Goal: Task Accomplishment & Management: Use online tool/utility

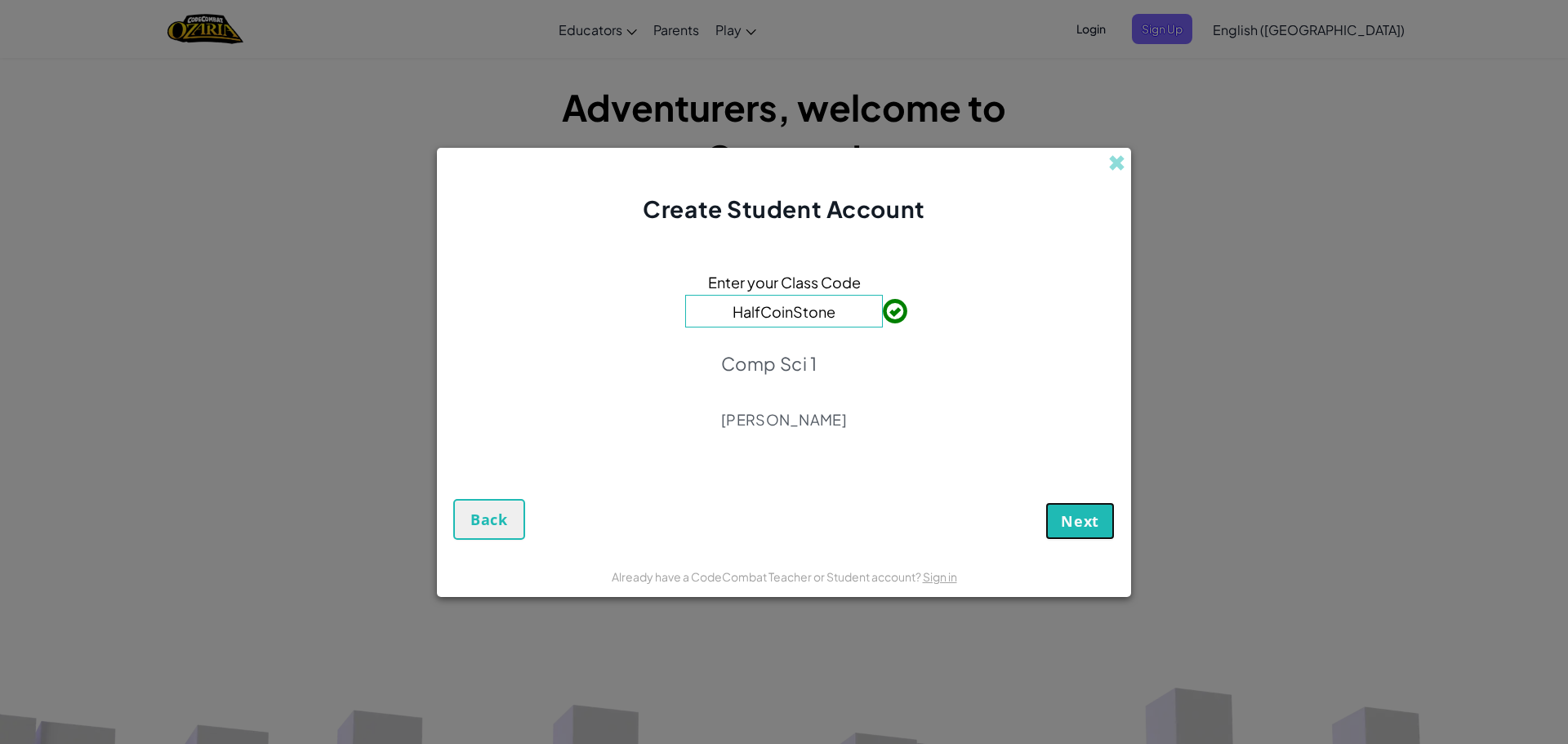
click at [1097, 526] on span "Next" at bounding box center [1080, 521] width 38 height 20
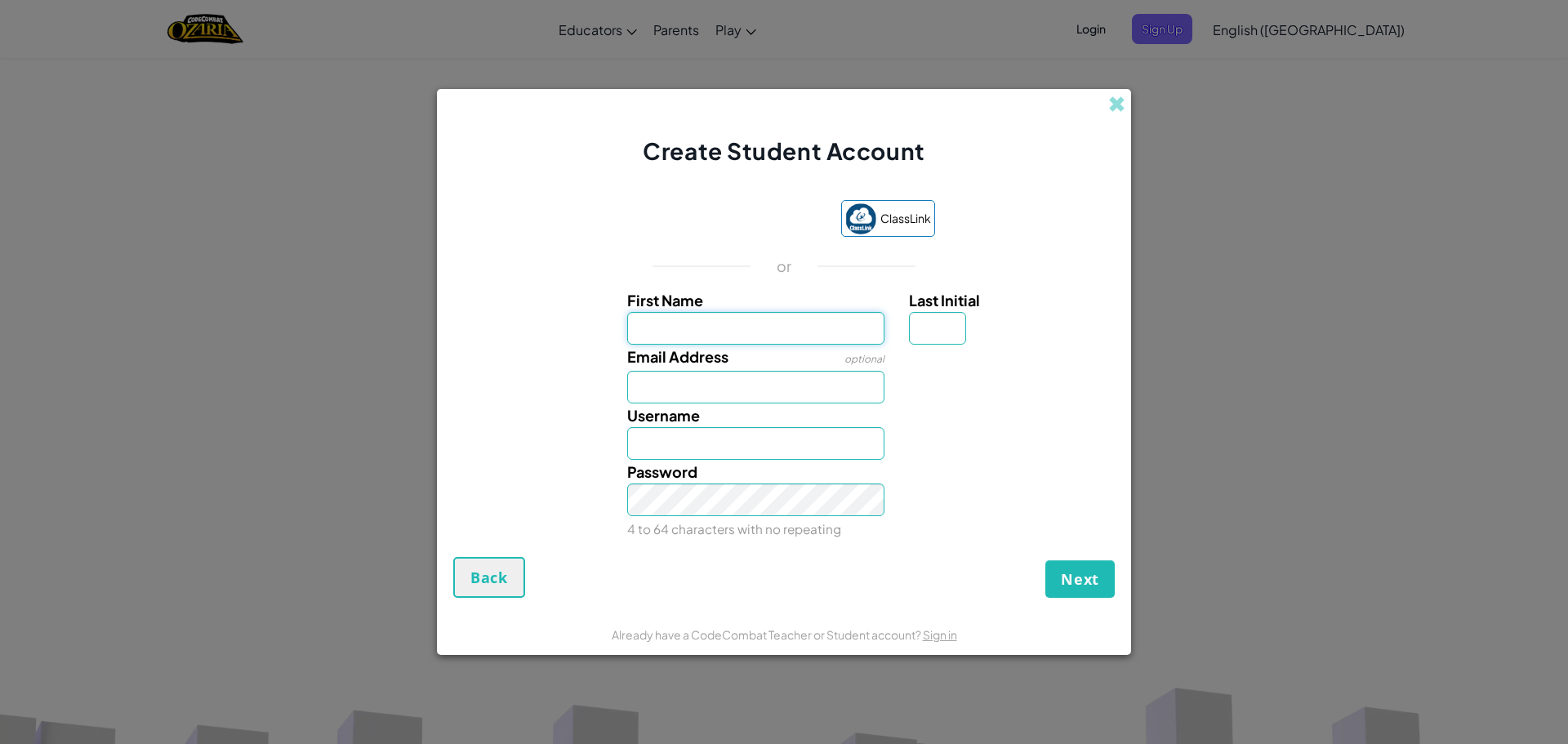
click at [751, 328] on input "First Name" at bounding box center [755, 328] width 258 height 33
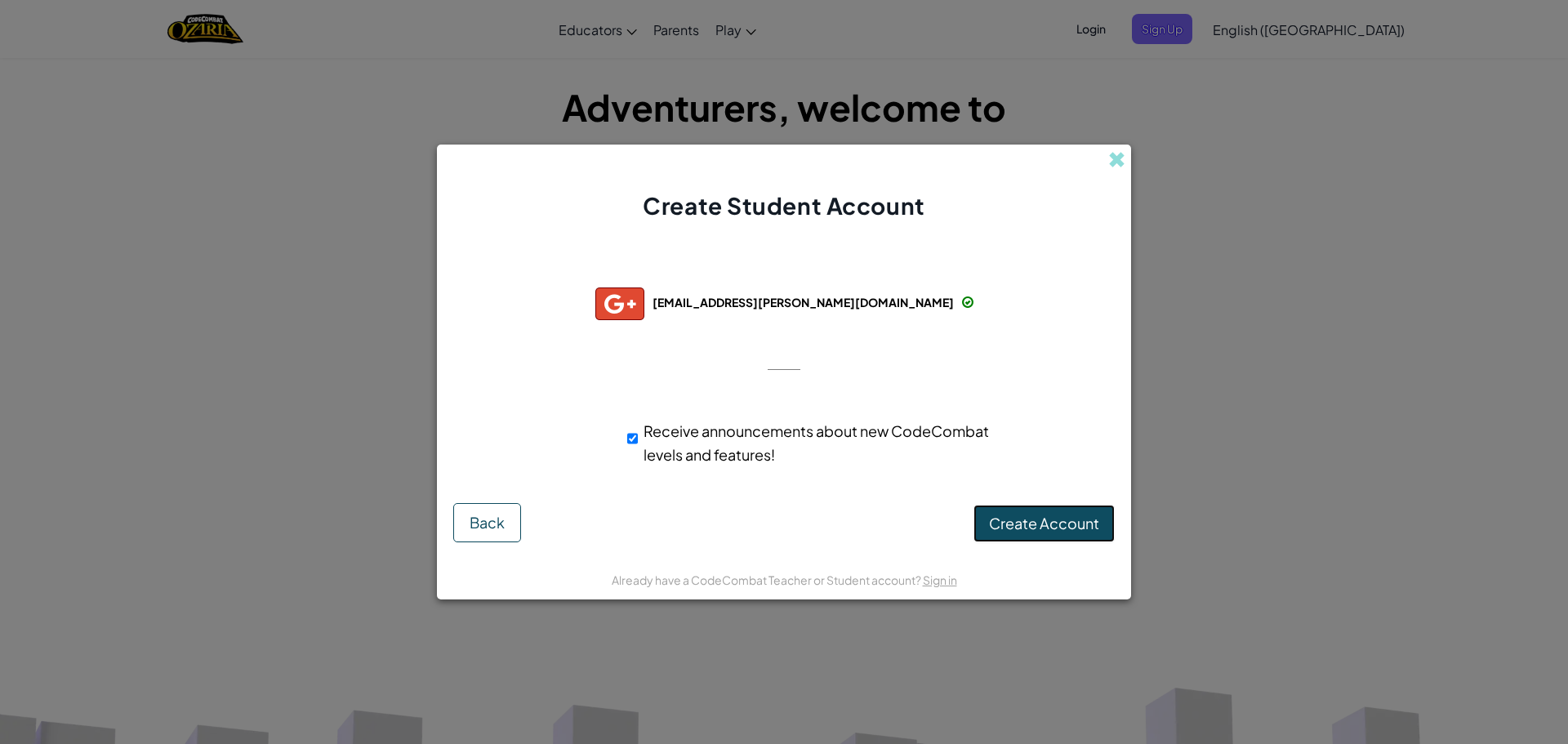
click at [1073, 521] on span "Create Account" at bounding box center [1044, 523] width 110 height 19
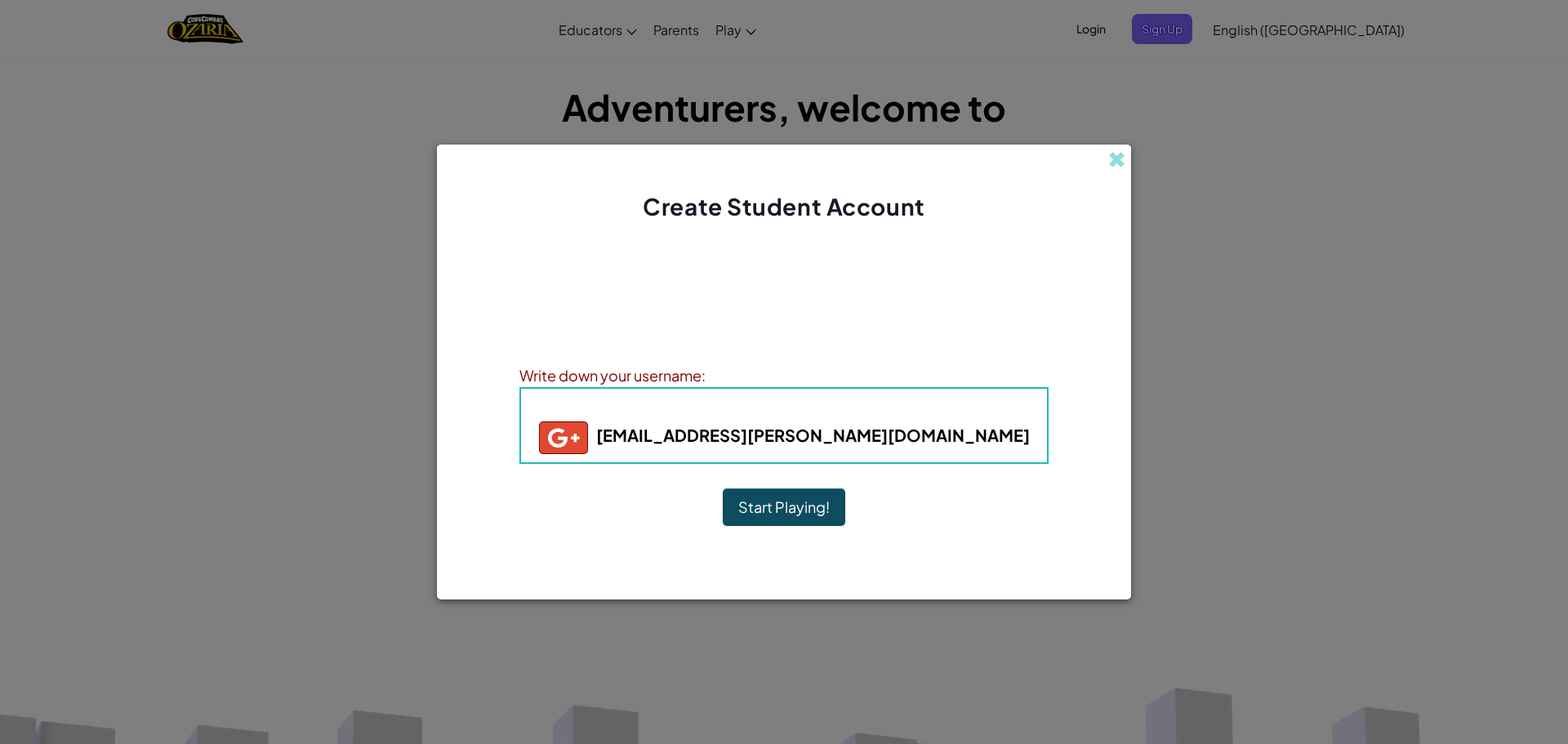
click at [796, 497] on button "Start Playing!" at bounding box center [783, 506] width 122 height 37
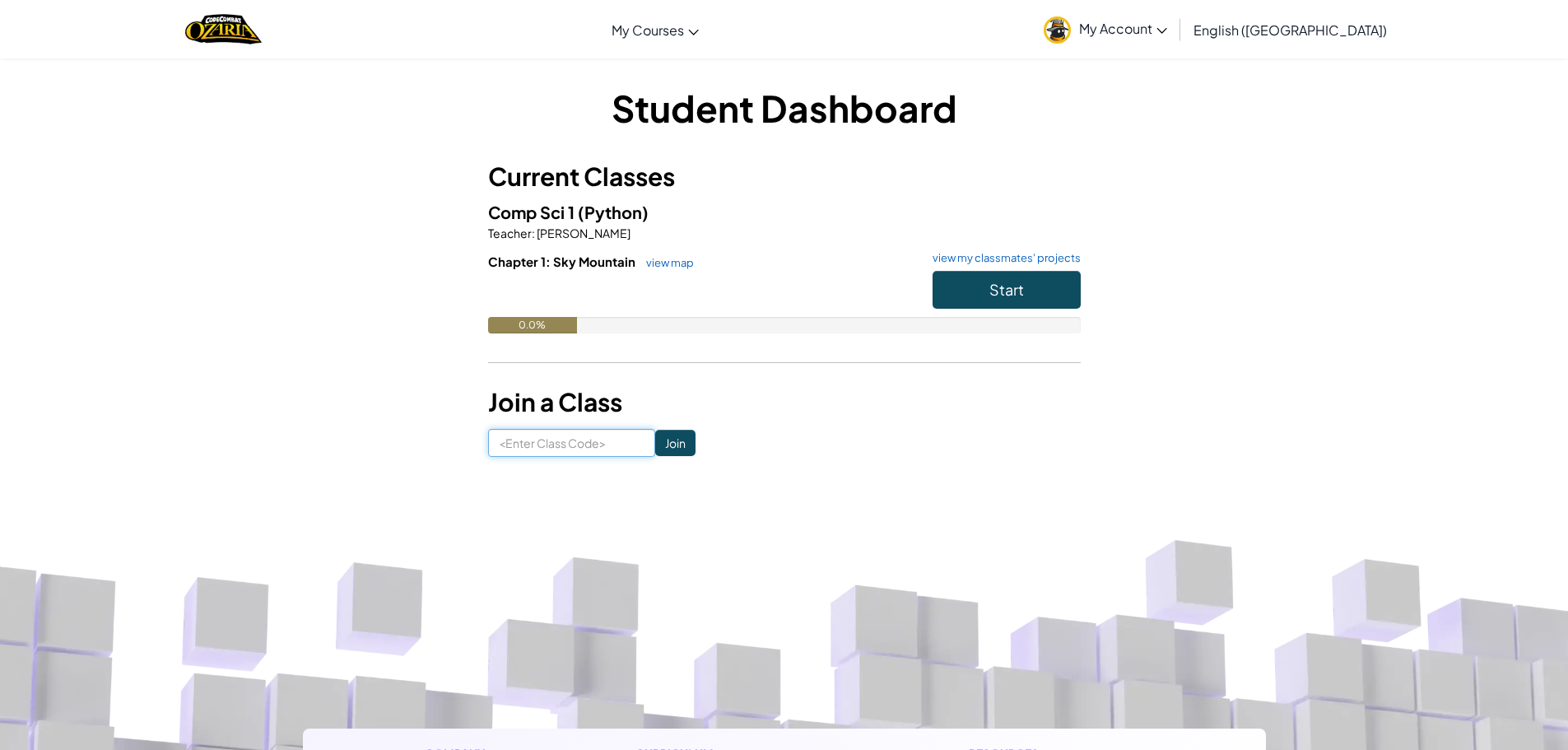
click at [592, 438] on input at bounding box center [571, 443] width 167 height 28
type input "HalfCoinStone"
click at [672, 454] on input "Join" at bounding box center [676, 443] width 40 height 26
click at [984, 288] on button "Start" at bounding box center [1006, 289] width 148 height 38
click at [788, 386] on h3 "Join a Class" at bounding box center [784, 402] width 592 height 37
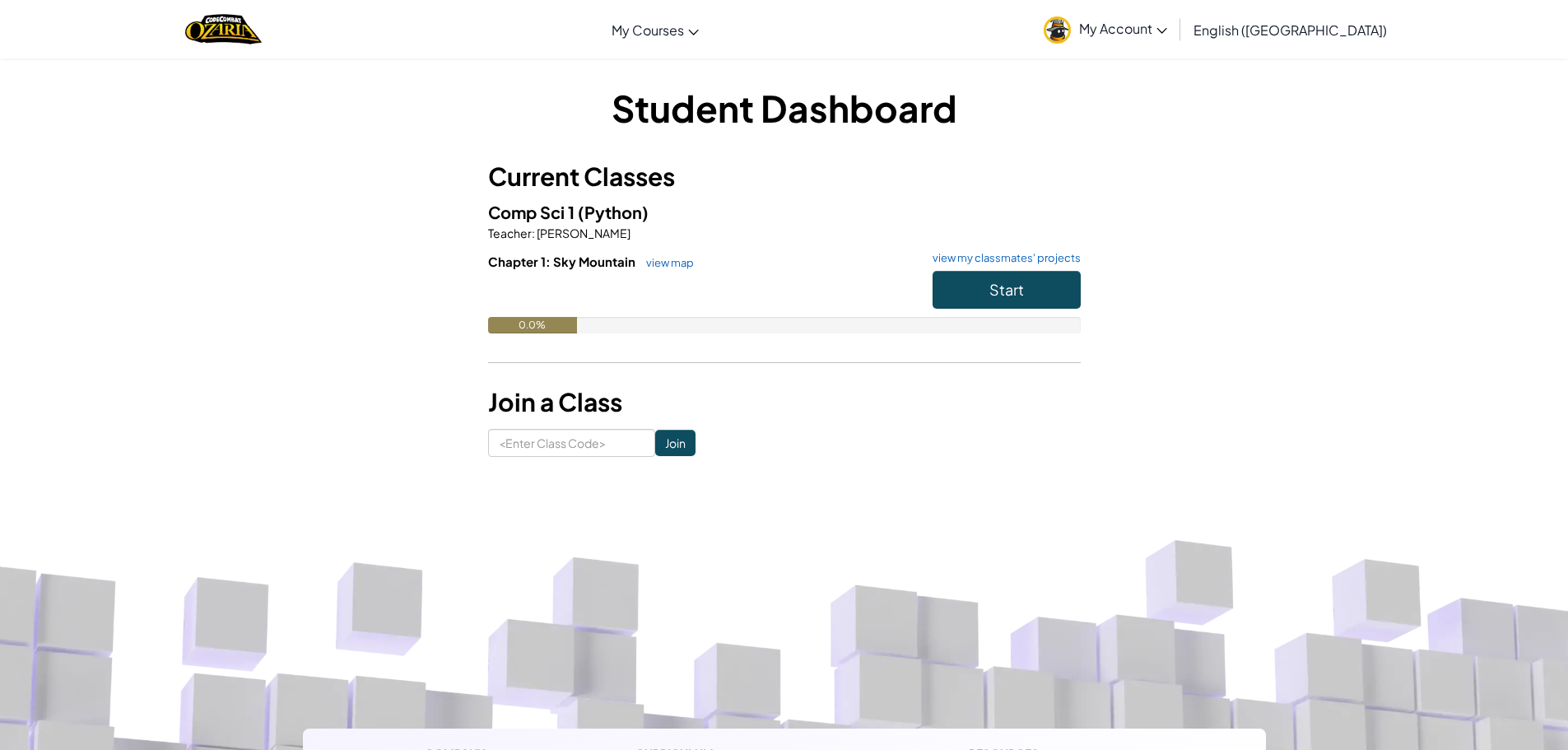
drag, startPoint x: 788, startPoint y: 386, endPoint x: 784, endPoint y: 397, distance: 11.7
drag, startPoint x: 784, startPoint y: 397, endPoint x: 372, endPoint y: 455, distance: 416.1
click at [1007, 286] on span "Start" at bounding box center [1007, 290] width 35 height 19
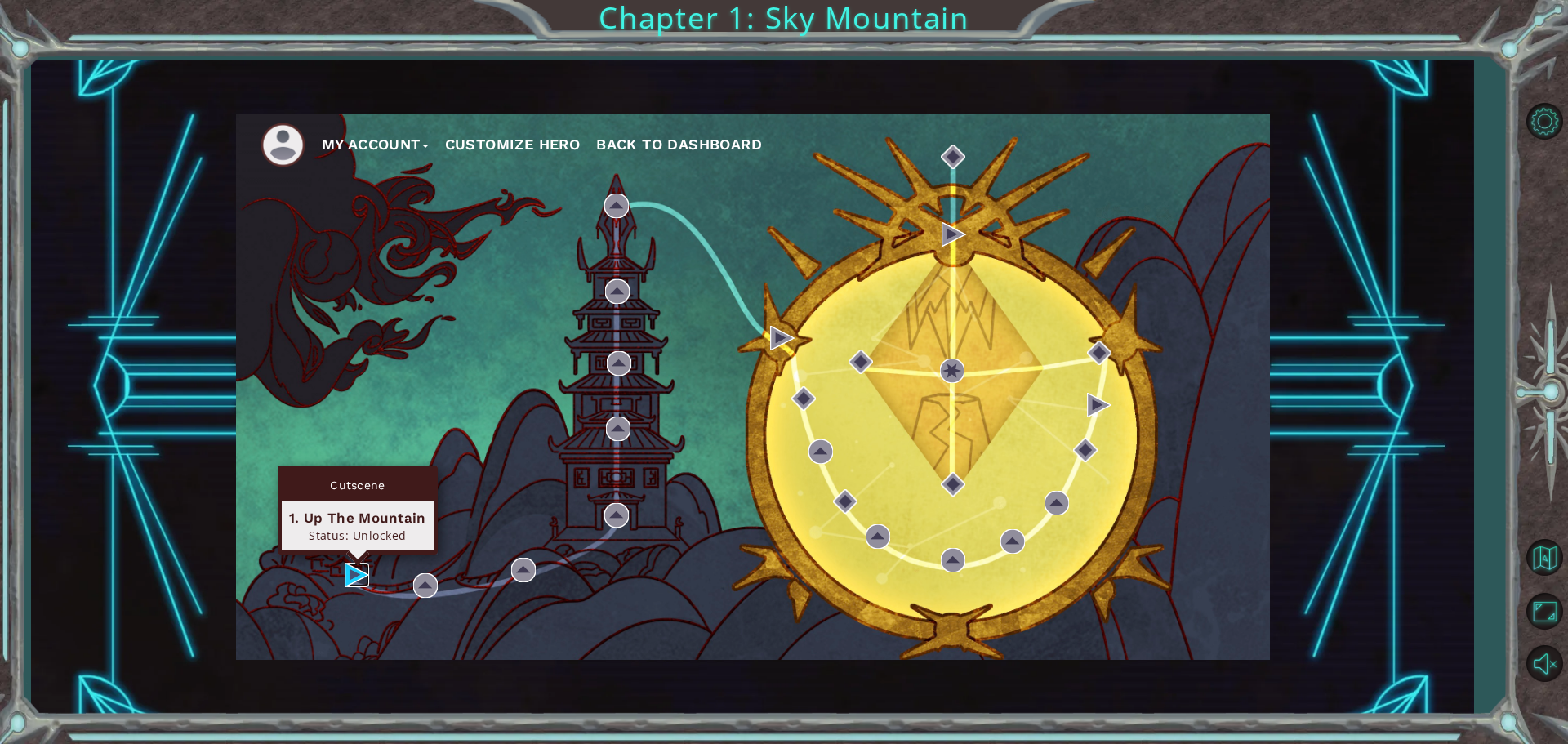
click at [355, 572] on img at bounding box center [357, 575] width 24 height 24
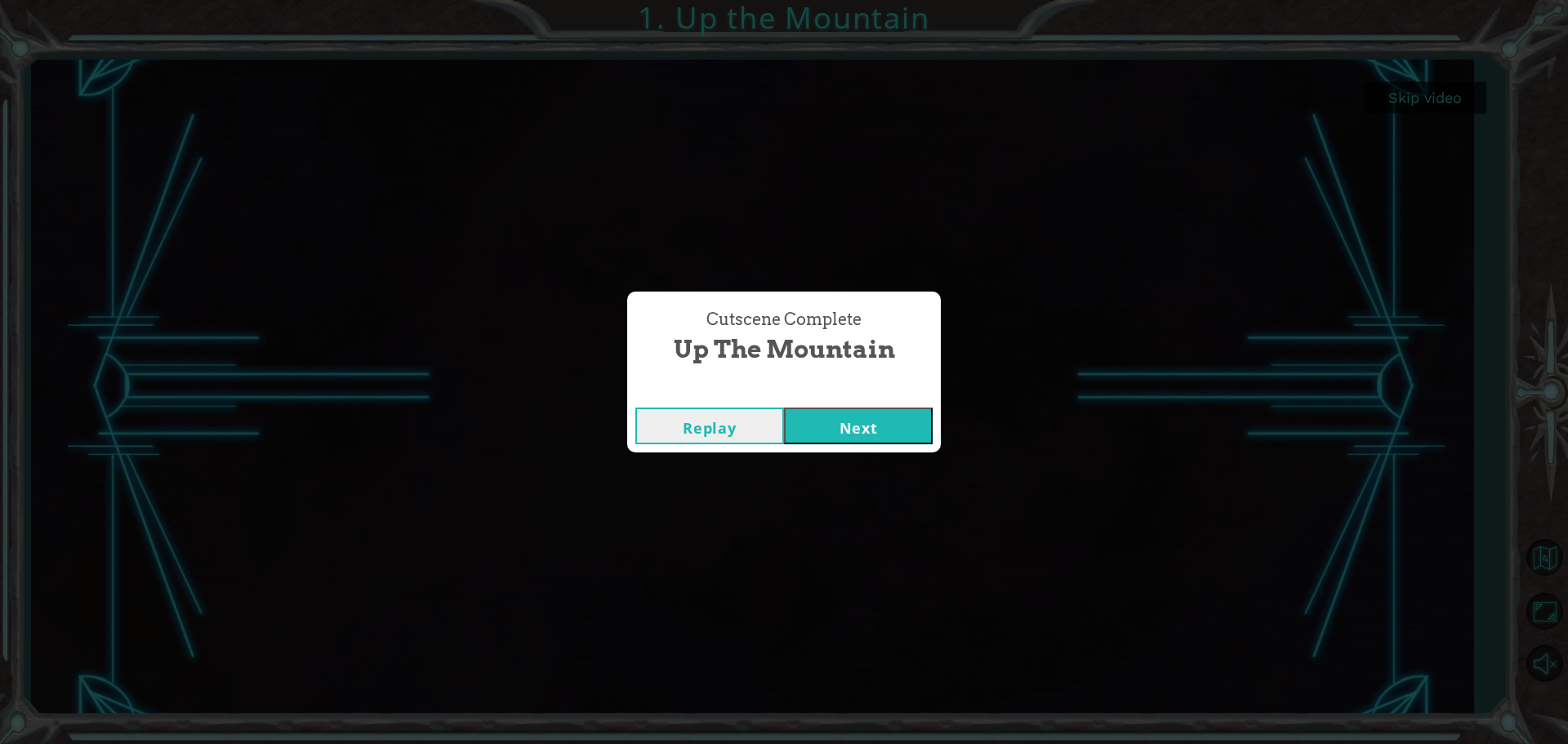
click at [1178, 586] on div "Cutscene Complete Up the Mountain Replay Next" at bounding box center [784, 372] width 1568 height 744
click at [861, 428] on button "Next" at bounding box center [858, 425] width 148 height 36
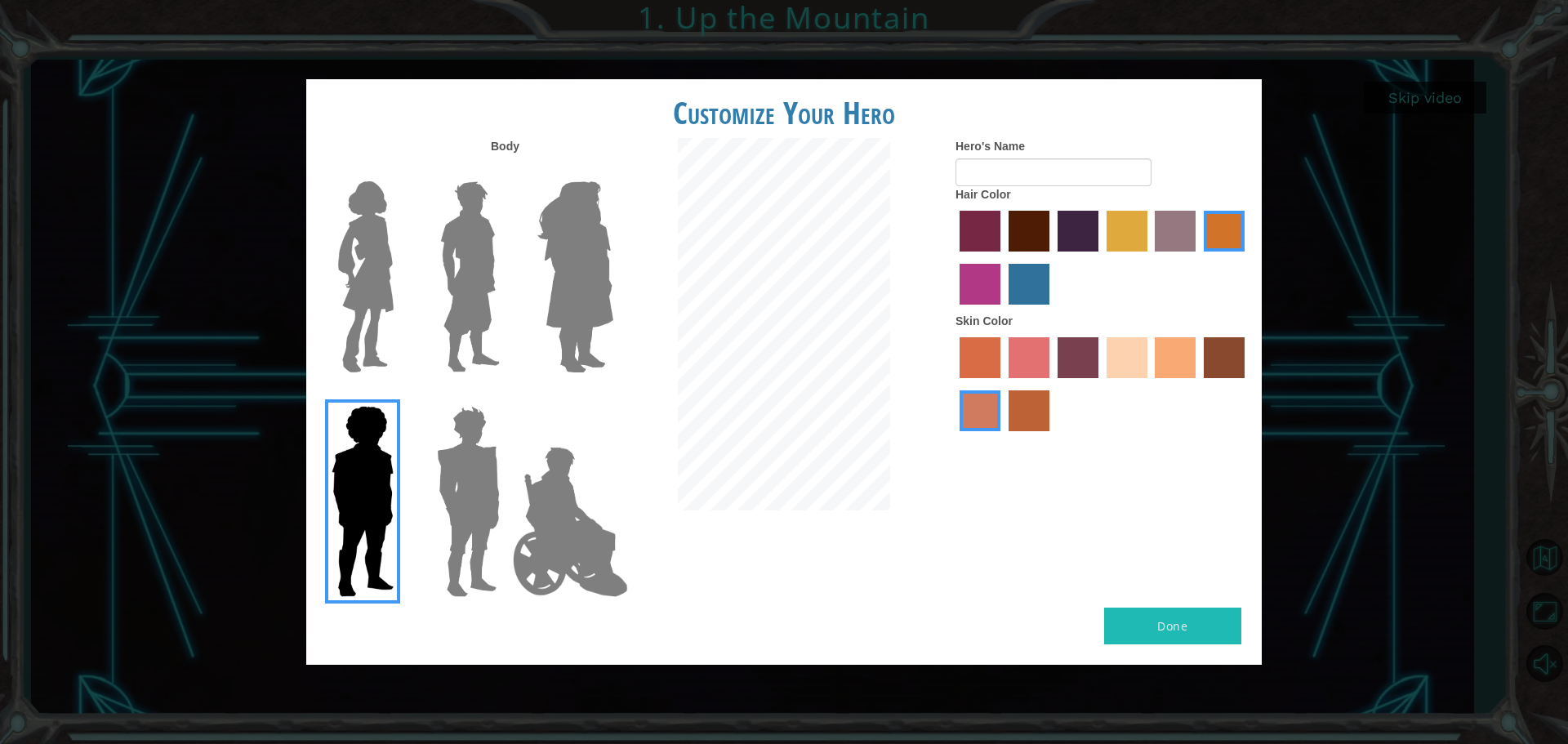
click at [978, 350] on label "sorbus skin color" at bounding box center [979, 357] width 41 height 41
click at [954, 384] on input "sorbus skin color" at bounding box center [954, 384] width 0 height 0
click at [1031, 409] on label "smoke tree skin color" at bounding box center [1029, 411] width 41 height 41
click at [1003, 437] on input "smoke tree skin color" at bounding box center [1003, 437] width 0 height 0
click at [1046, 361] on label "froly skin color" at bounding box center [1029, 357] width 41 height 41
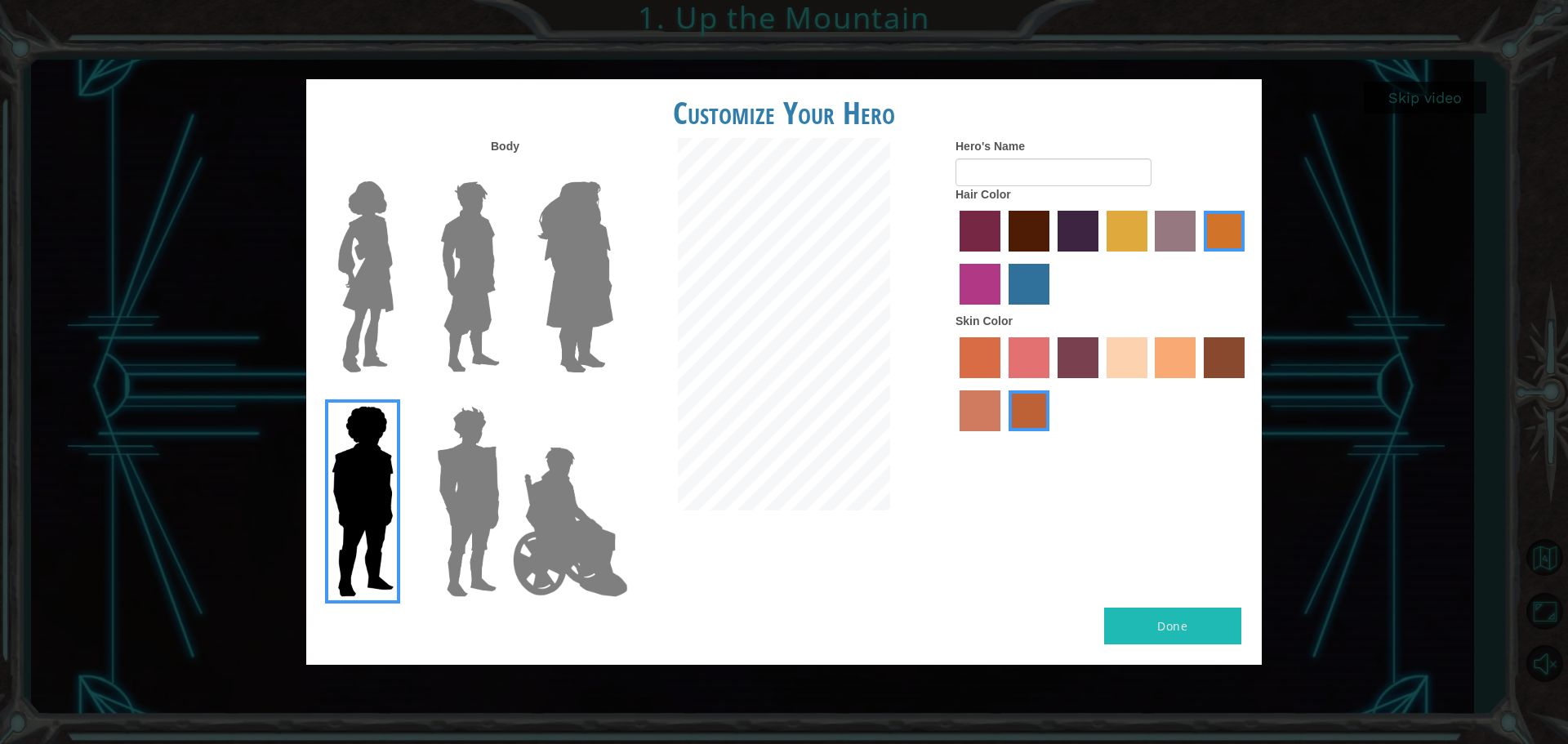
click at [1003, 384] on input "froly skin color" at bounding box center [1003, 384] width 0 height 0
click at [1023, 250] on label "maroon hair color" at bounding box center [1029, 231] width 41 height 41
click at [1003, 257] on input "maroon hair color" at bounding box center [1003, 257] width 0 height 0
click at [1024, 289] on label "lachmara hair color" at bounding box center [1029, 284] width 41 height 41
click at [1003, 310] on input "lachmara hair color" at bounding box center [1003, 310] width 0 height 0
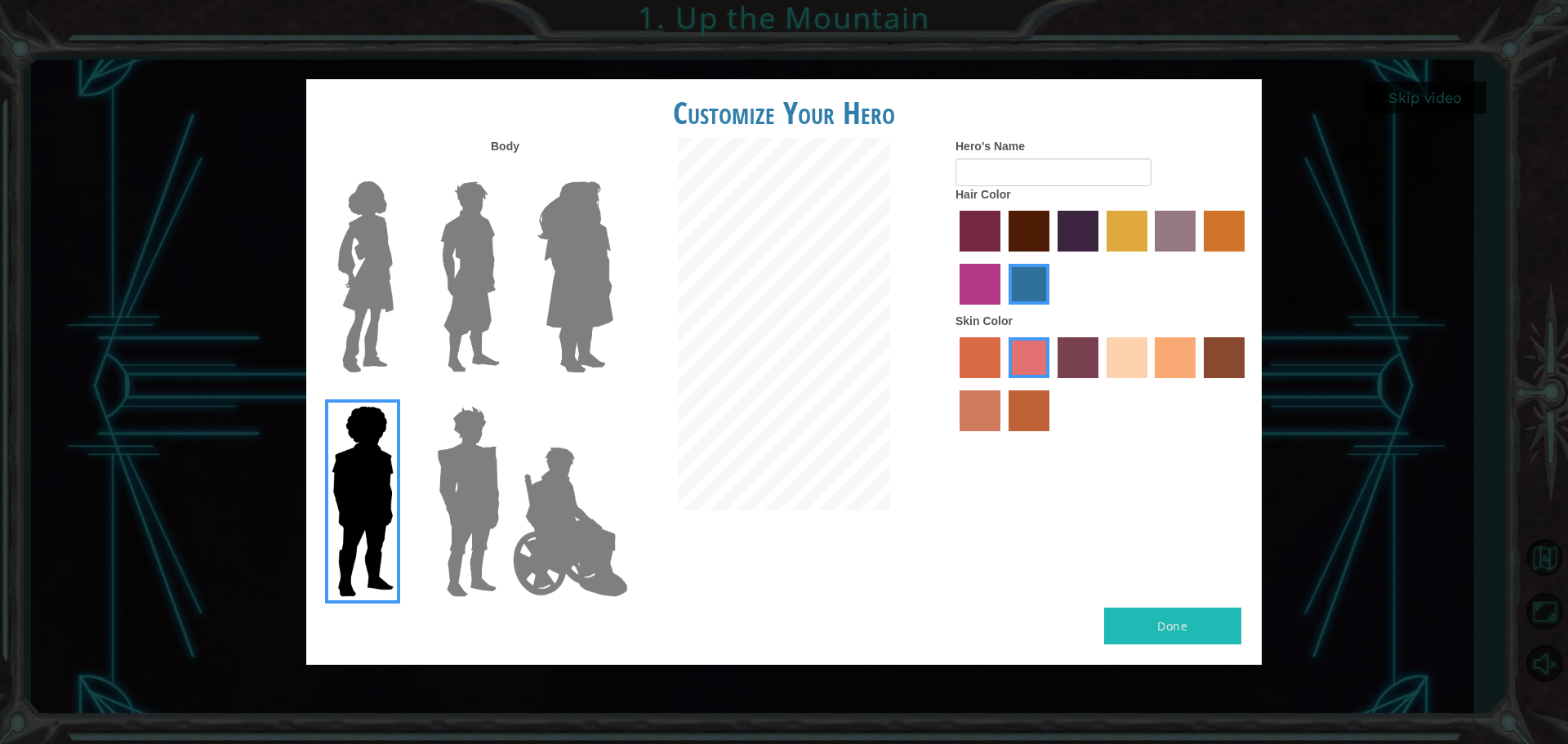
click at [1018, 214] on label "maroon hair color" at bounding box center [1029, 231] width 41 height 41
click at [1003, 257] on input "maroon hair color" at bounding box center [1003, 257] width 0 height 0
click at [982, 245] on label "paprika hair color" at bounding box center [979, 231] width 41 height 41
click at [954, 257] on input "paprika hair color" at bounding box center [954, 257] width 0 height 0
click at [1124, 233] on label "tulip tree hair color" at bounding box center [1126, 231] width 41 height 41
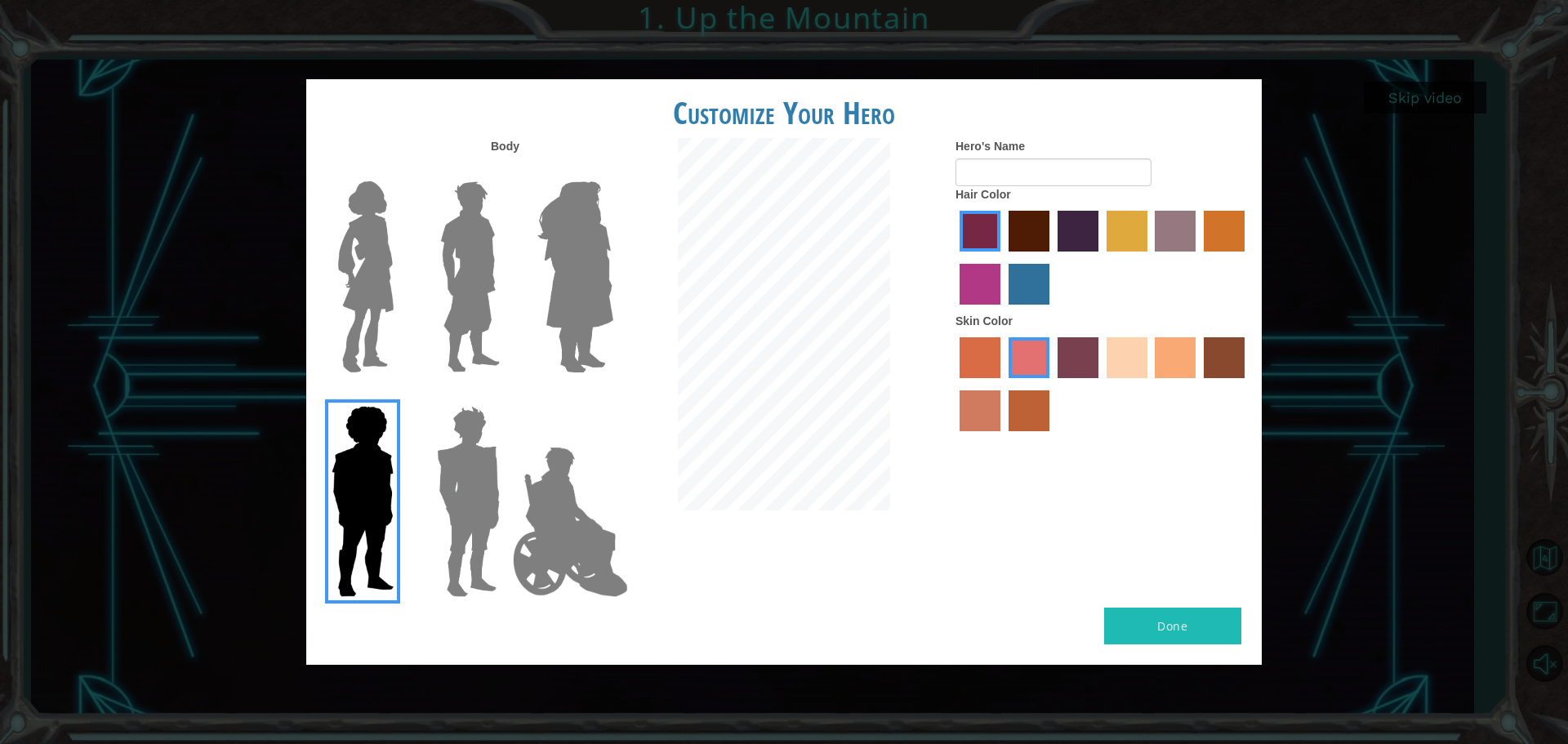
click at [1101, 257] on input "tulip tree hair color" at bounding box center [1101, 257] width 0 height 0
click at [1176, 233] on label "bazaar hair color" at bounding box center [1175, 231] width 41 height 41
click at [1150, 257] on input "bazaar hair color" at bounding box center [1150, 257] width 0 height 0
click at [1242, 234] on label "gold drop hair color" at bounding box center [1223, 231] width 41 height 41
click at [1198, 257] on input "gold drop hair color" at bounding box center [1198, 257] width 0 height 0
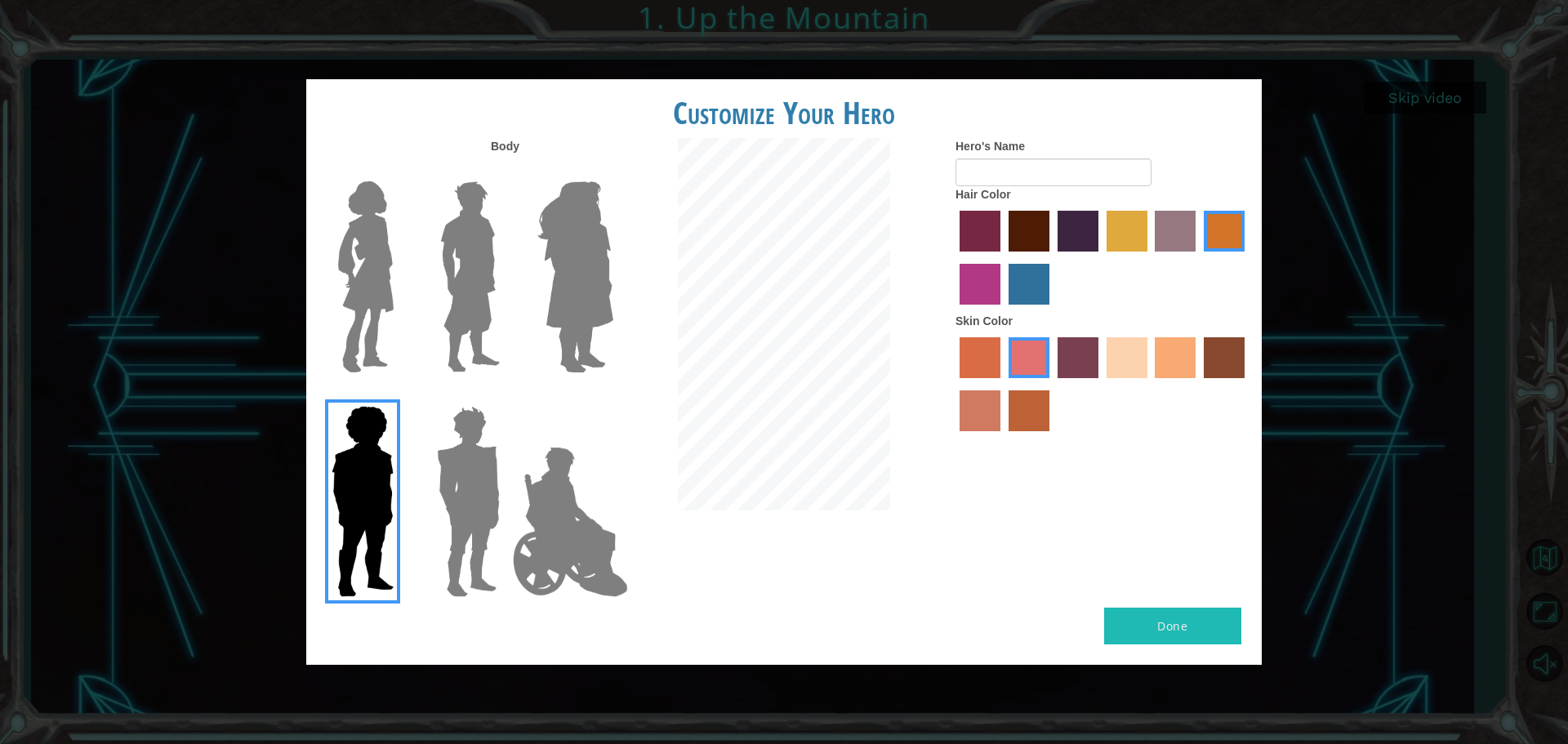
click at [999, 281] on label "medium red violet hair color" at bounding box center [979, 284] width 41 height 41
click at [1247, 257] on input "medium red violet hair color" at bounding box center [1247, 257] width 0 height 0
click at [1040, 232] on label "maroon hair color" at bounding box center [1029, 231] width 41 height 41
click at [1003, 257] on input "maroon hair color" at bounding box center [1003, 257] width 0 height 0
click at [1072, 225] on label "hot purple hair color" at bounding box center [1077, 231] width 41 height 41
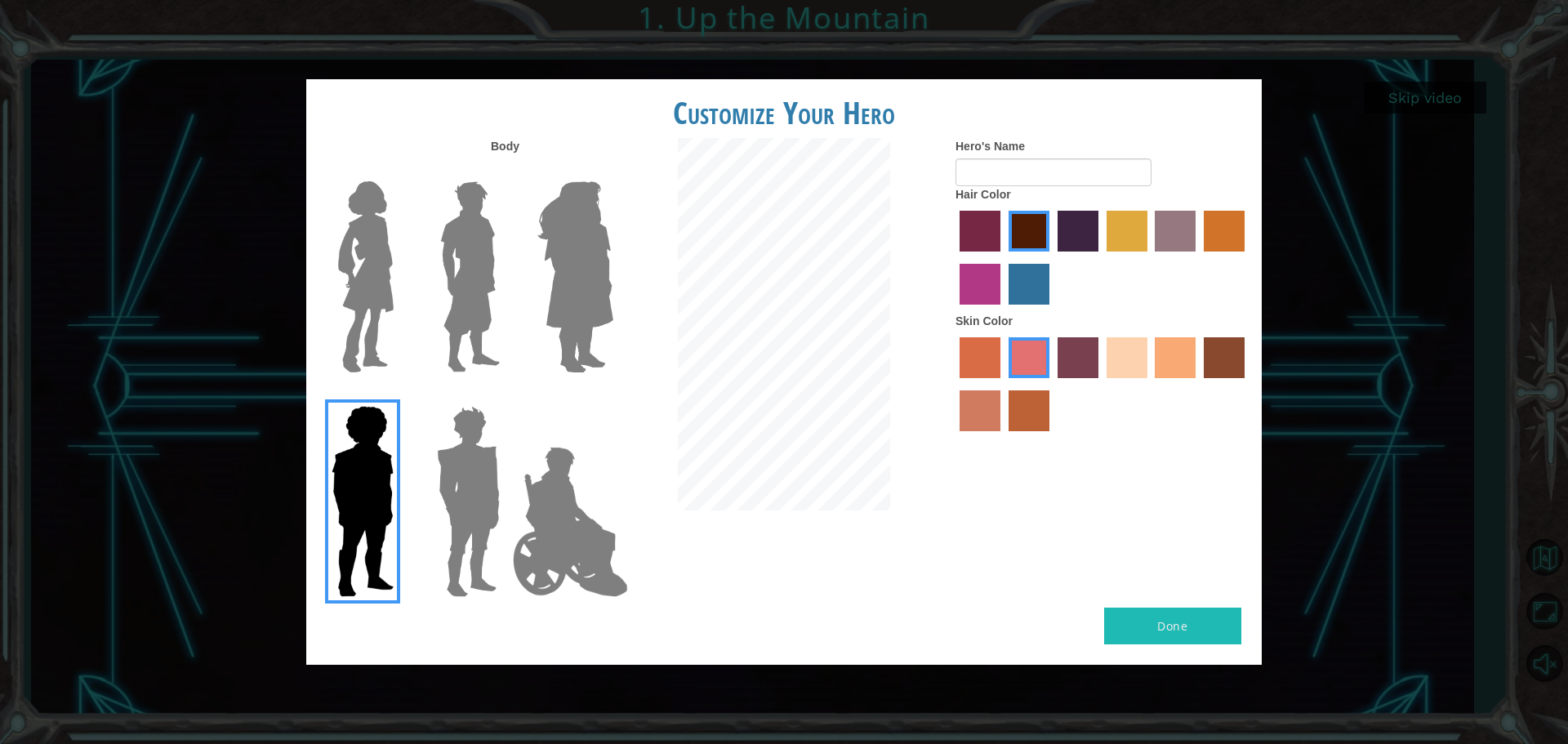
click at [1051, 257] on input "hot purple hair color" at bounding box center [1051, 257] width 0 height 0
click at [1032, 229] on label "maroon hair color" at bounding box center [1029, 231] width 41 height 41
click at [1003, 257] on input "maroon hair color" at bounding box center [1003, 257] width 0 height 0
click at [1064, 374] on label "tosca skin color" at bounding box center [1077, 357] width 41 height 41
click at [1051, 384] on input "tosca skin color" at bounding box center [1051, 384] width 0 height 0
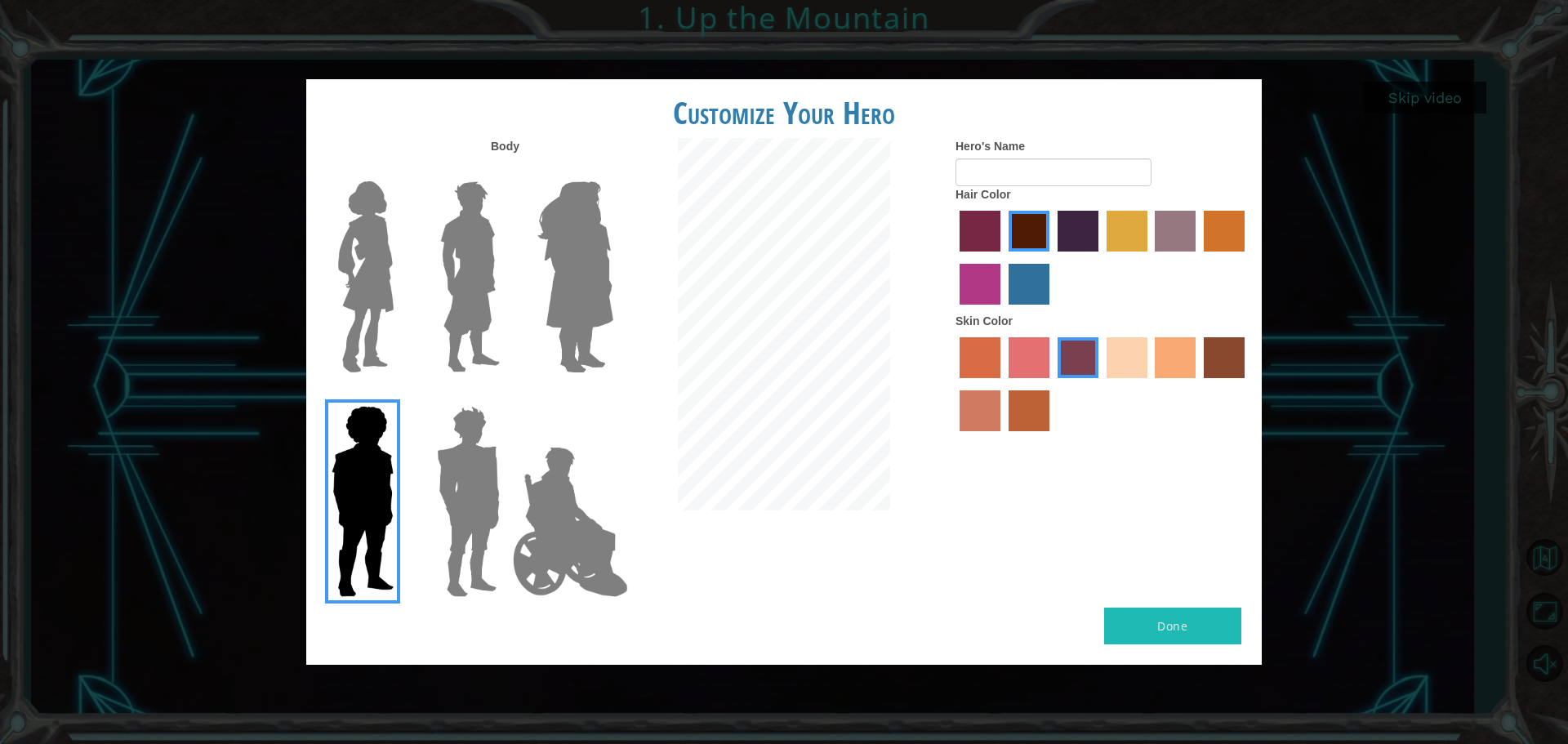
click at [1025, 408] on label "smoke tree skin color" at bounding box center [1029, 411] width 41 height 41
click at [1003, 437] on input "smoke tree skin color" at bounding box center [1003, 437] width 0 height 0
click at [966, 411] on label "burning sand skin color" at bounding box center [979, 411] width 41 height 41
click at [1247, 384] on input "burning sand skin color" at bounding box center [1247, 384] width 0 height 0
click at [1020, 412] on label "smoke tree skin color" at bounding box center [1029, 411] width 41 height 41
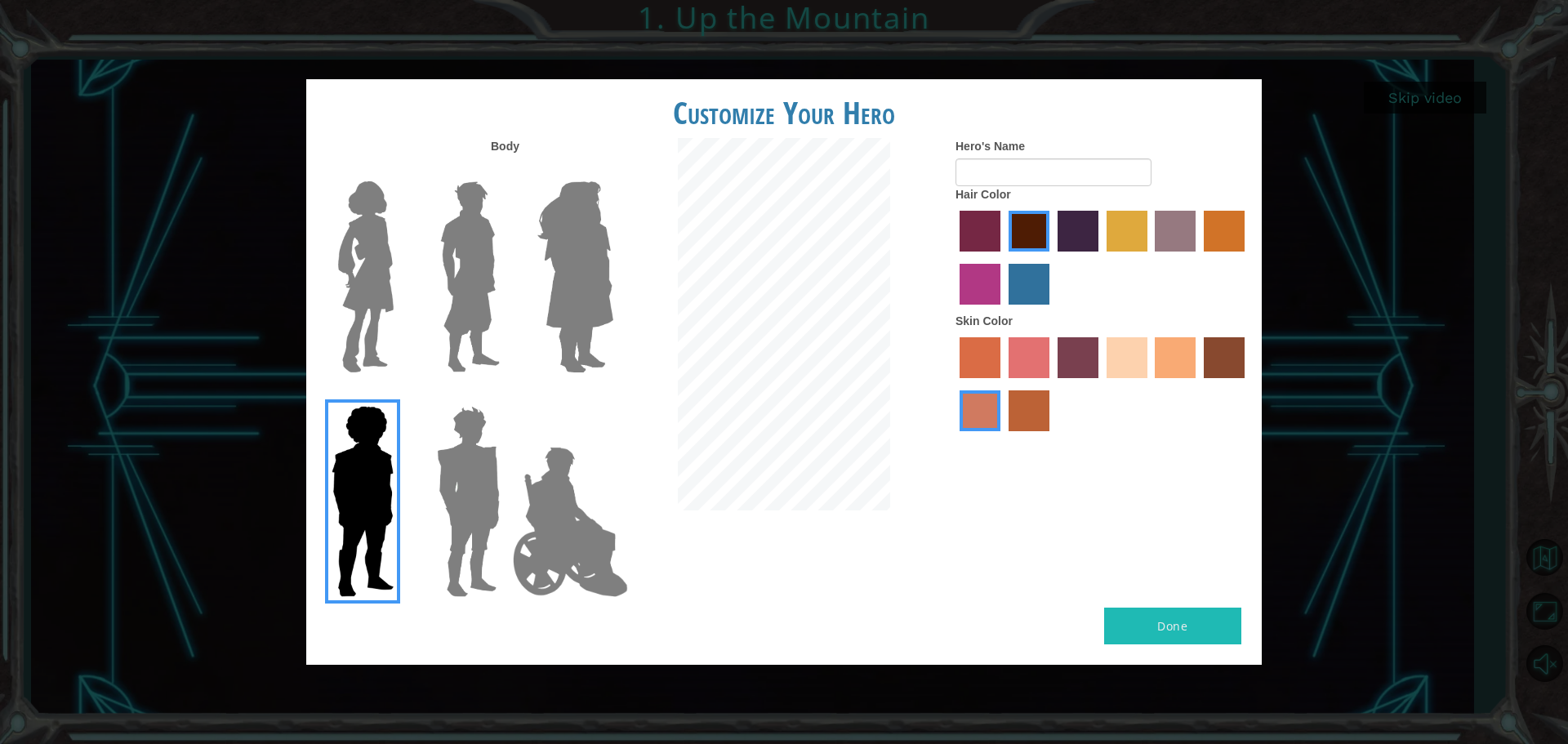
click at [1003, 437] on input "smoke tree skin color" at bounding box center [1003, 437] width 0 height 0
click at [970, 370] on label "sorbus skin color" at bounding box center [979, 357] width 41 height 41
click at [954, 384] on input "sorbus skin color" at bounding box center [954, 384] width 0 height 0
click at [1028, 416] on label "smoke tree skin color" at bounding box center [1029, 411] width 41 height 41
click at [1003, 437] on input "smoke tree skin color" at bounding box center [1003, 437] width 0 height 0
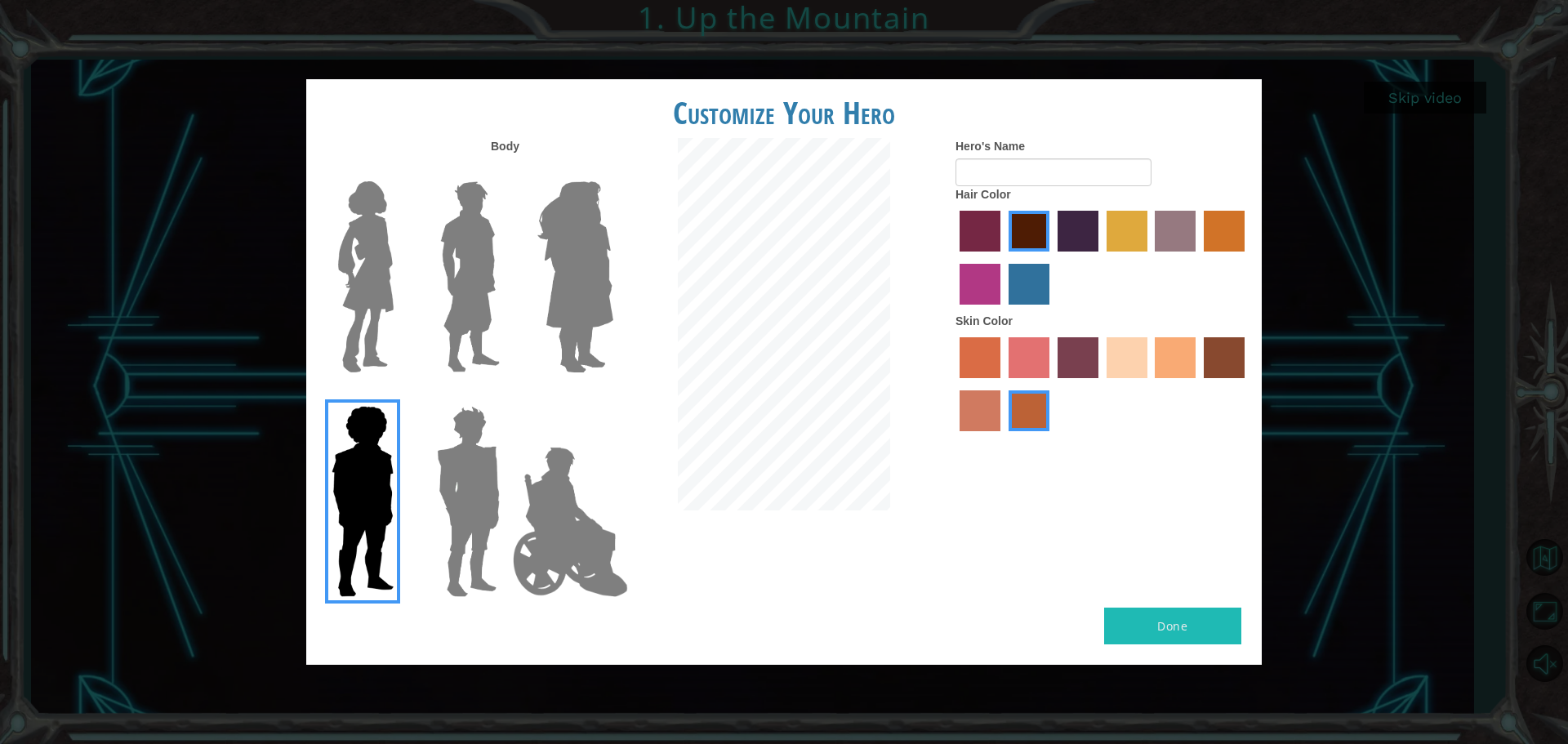
click at [975, 414] on label "burning sand skin color" at bounding box center [979, 411] width 41 height 41
click at [1247, 384] on input "burning sand skin color" at bounding box center [1247, 384] width 0 height 0
click at [990, 174] on input "Hero's Name" at bounding box center [1053, 172] width 196 height 28
click at [1057, 226] on label "hot purple hair color" at bounding box center [1077, 231] width 41 height 41
click at [1051, 257] on input "hot purple hair color" at bounding box center [1051, 257] width 0 height 0
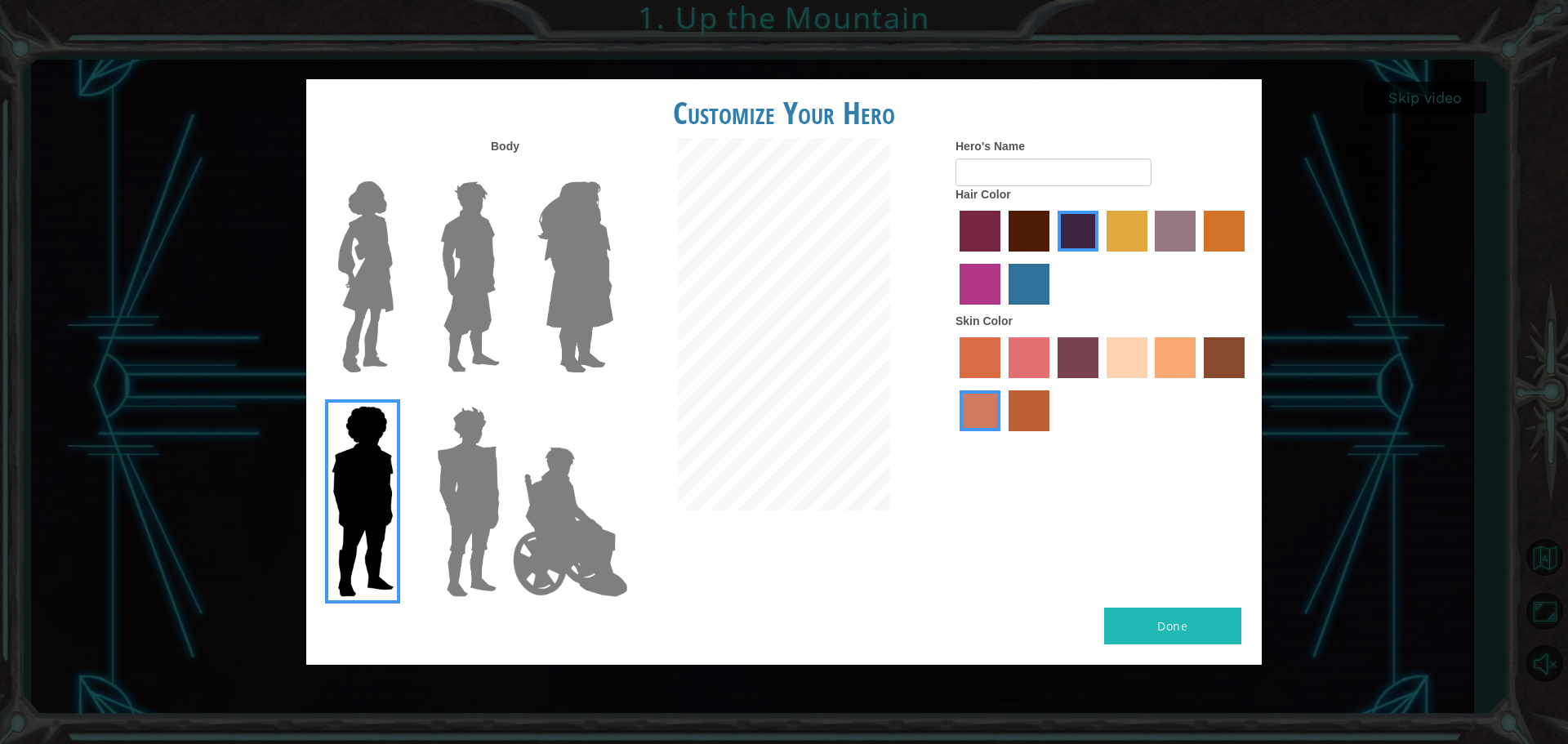
click at [1110, 225] on label "tulip tree hair color" at bounding box center [1126, 231] width 41 height 41
click at [1101, 257] on input "tulip tree hair color" at bounding box center [1101, 257] width 0 height 0
click at [1018, 273] on label "lachmara hair color" at bounding box center [1029, 284] width 41 height 41
click at [1003, 310] on input "lachmara hair color" at bounding box center [1003, 310] width 0 height 0
click at [967, 282] on label "medium red violet hair color" at bounding box center [979, 284] width 41 height 41
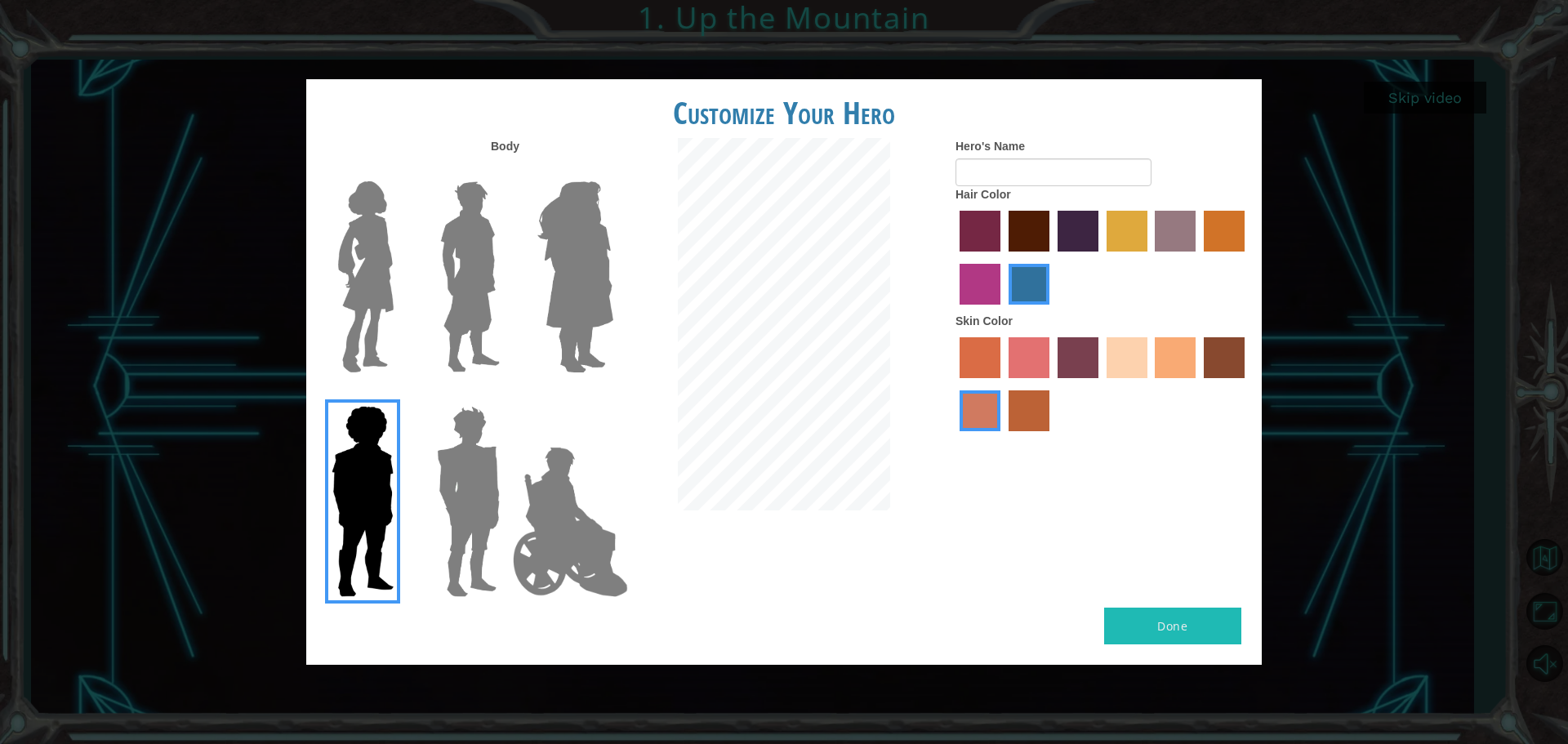
click at [1247, 257] on input "medium red violet hair color" at bounding box center [1247, 257] width 0 height 0
click at [968, 241] on label "paprika hair color" at bounding box center [979, 231] width 41 height 41
click at [954, 257] on input "paprika hair color" at bounding box center [954, 257] width 0 height 0
click at [1191, 242] on label "bazaar hair color" at bounding box center [1175, 231] width 41 height 41
click at [1150, 257] on input "bazaar hair color" at bounding box center [1150, 257] width 0 height 0
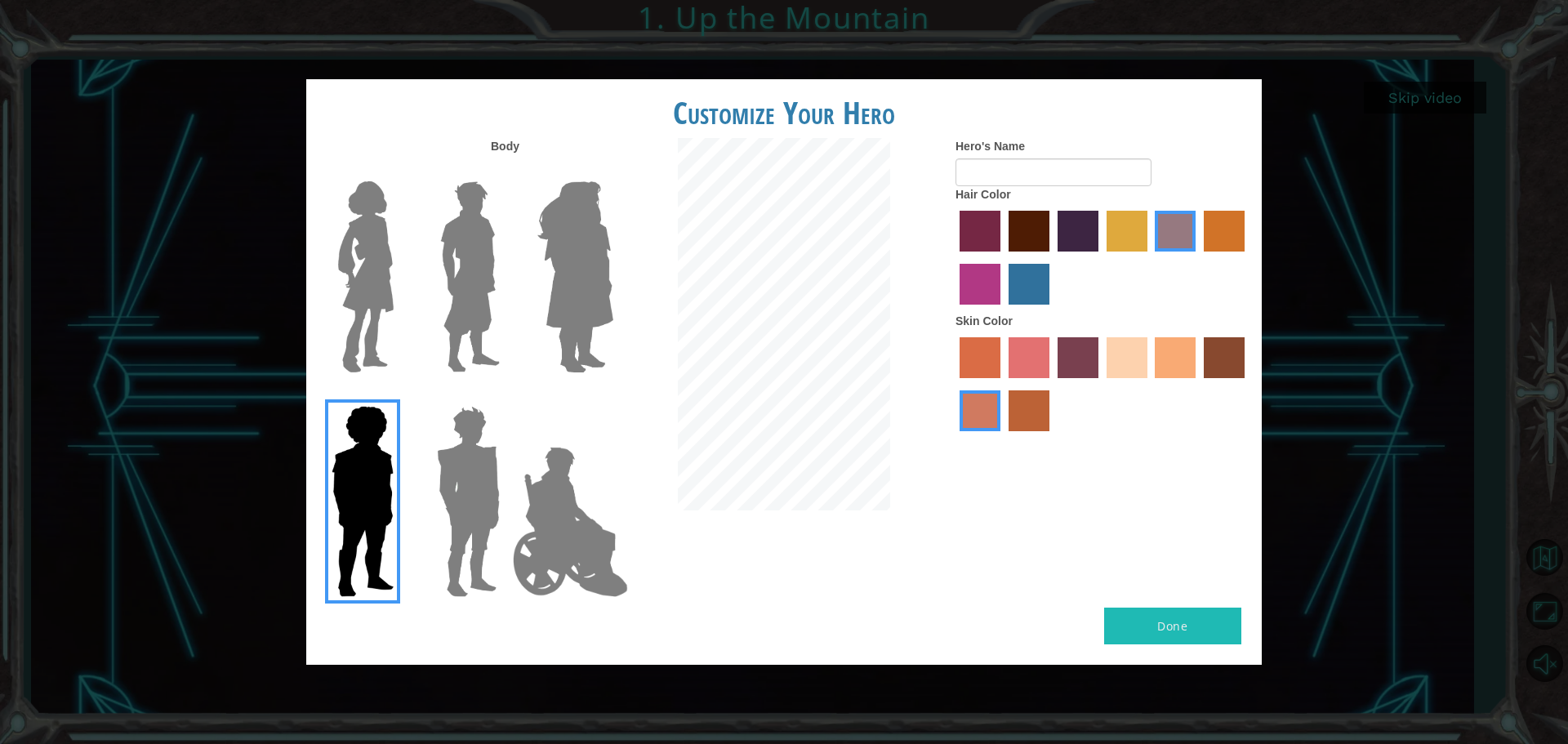
click at [1216, 240] on label "gold drop hair color" at bounding box center [1223, 231] width 41 height 41
click at [1198, 257] on input "gold drop hair color" at bounding box center [1198, 257] width 0 height 0
click at [1133, 233] on label "tulip tree hair color" at bounding box center [1126, 231] width 41 height 41
click at [1101, 257] on input "tulip tree hair color" at bounding box center [1101, 257] width 0 height 0
click at [447, 440] on img at bounding box center [468, 501] width 76 height 204
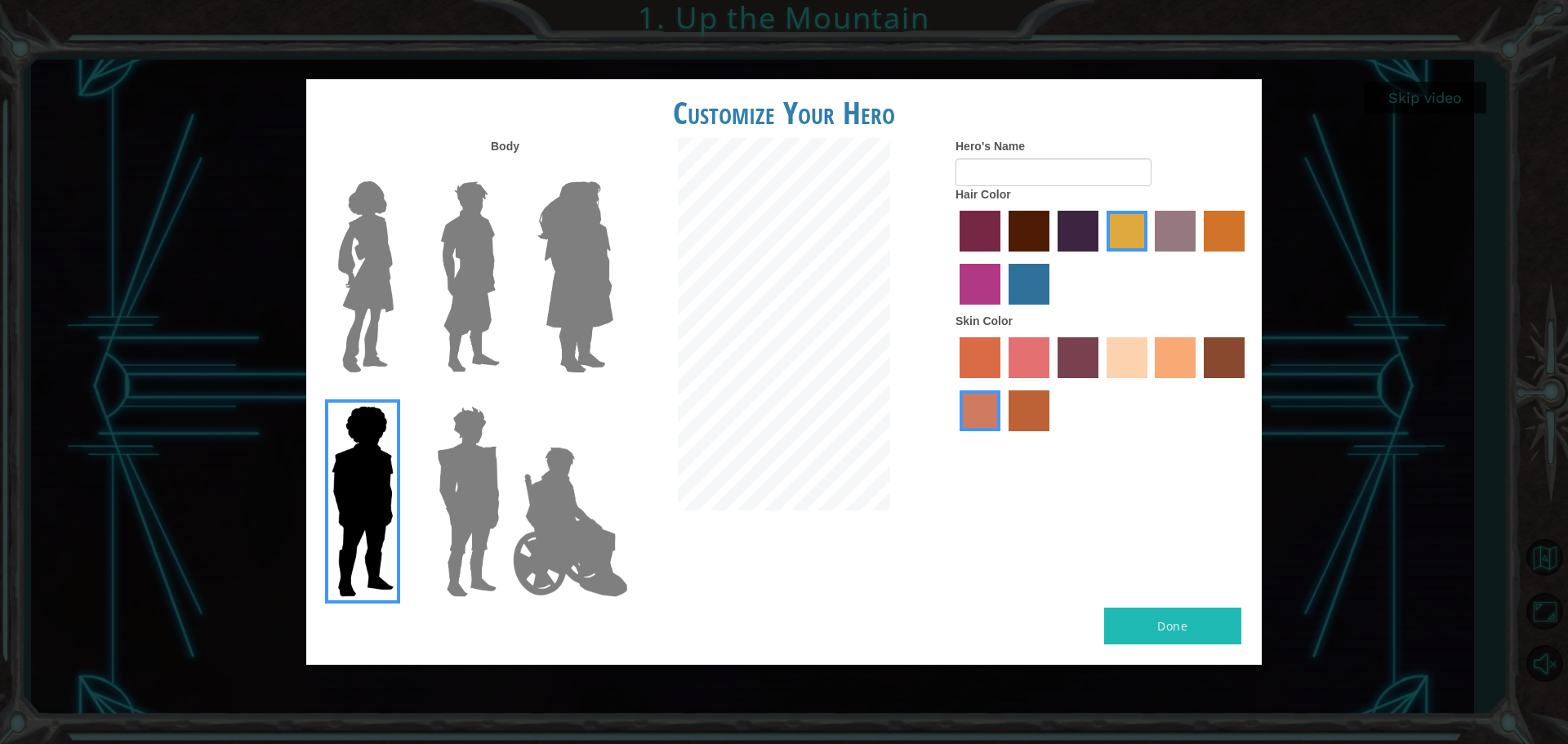
click at [506, 395] on input "Hero Garnet" at bounding box center [506, 395] width 0 height 0
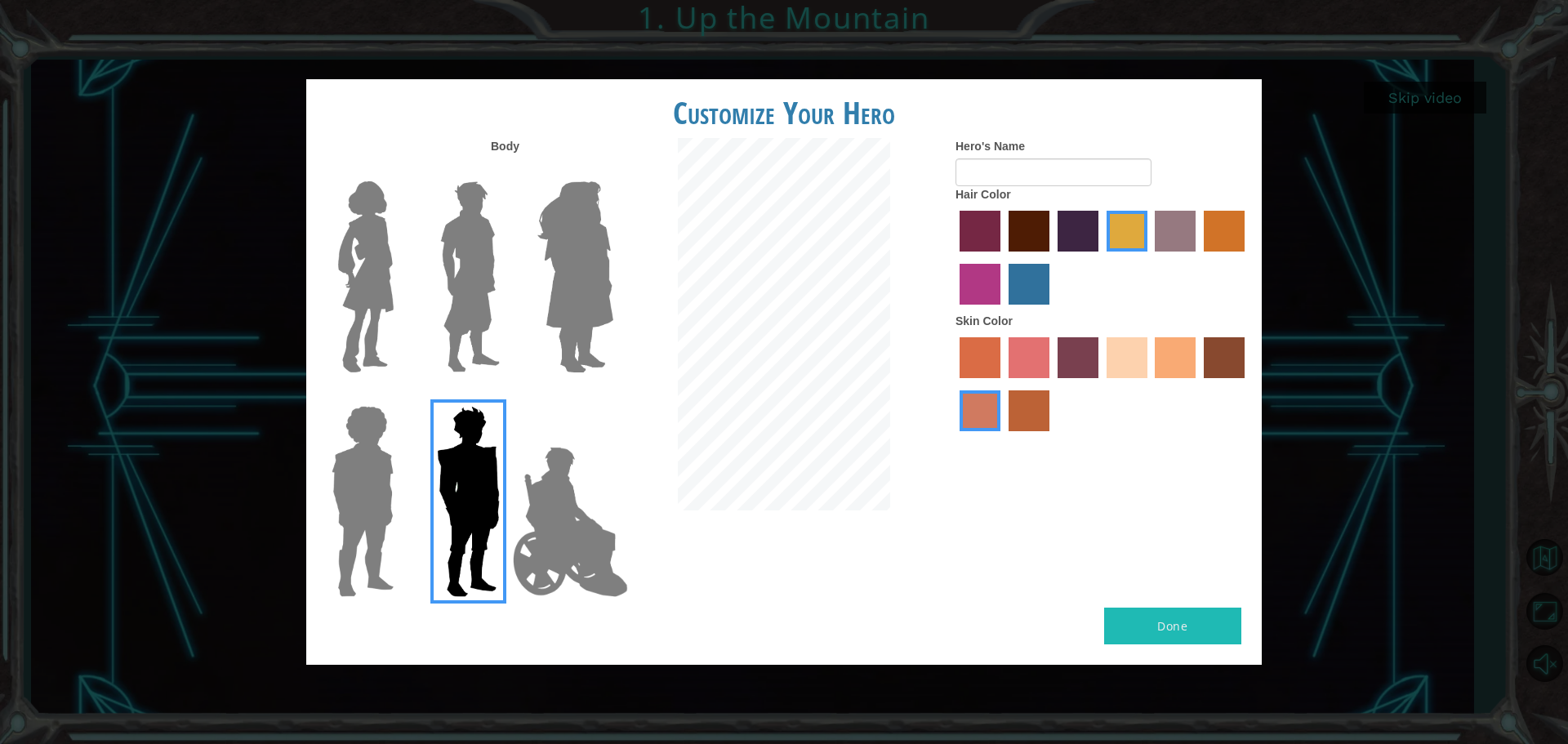
click at [490, 282] on img at bounding box center [470, 276] width 73 height 204
click at [506, 171] on input "Hero Lars" at bounding box center [506, 171] width 0 height 0
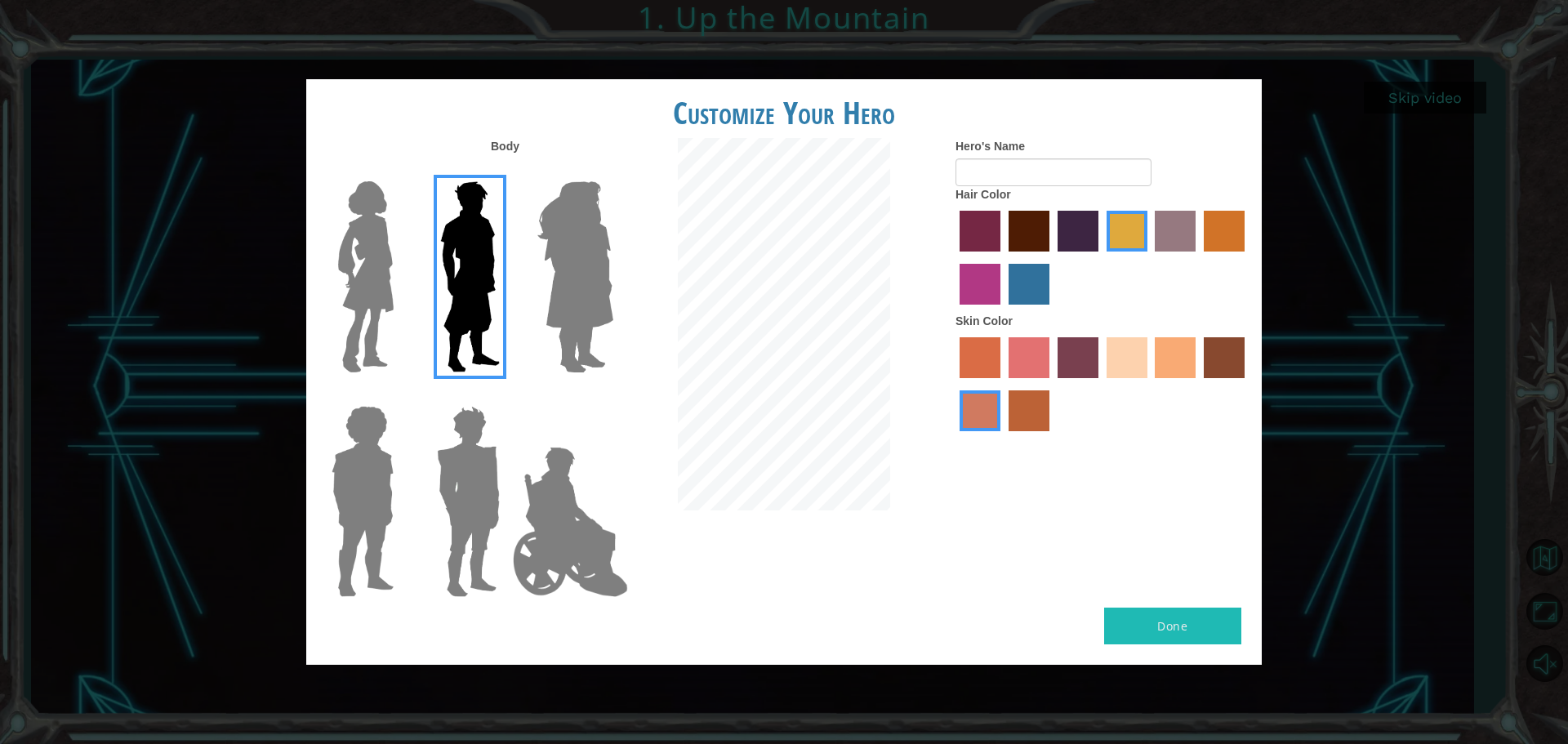
click at [385, 284] on img at bounding box center [366, 276] width 69 height 204
click at [400, 171] on input "Hero Connie" at bounding box center [400, 171] width 0 height 0
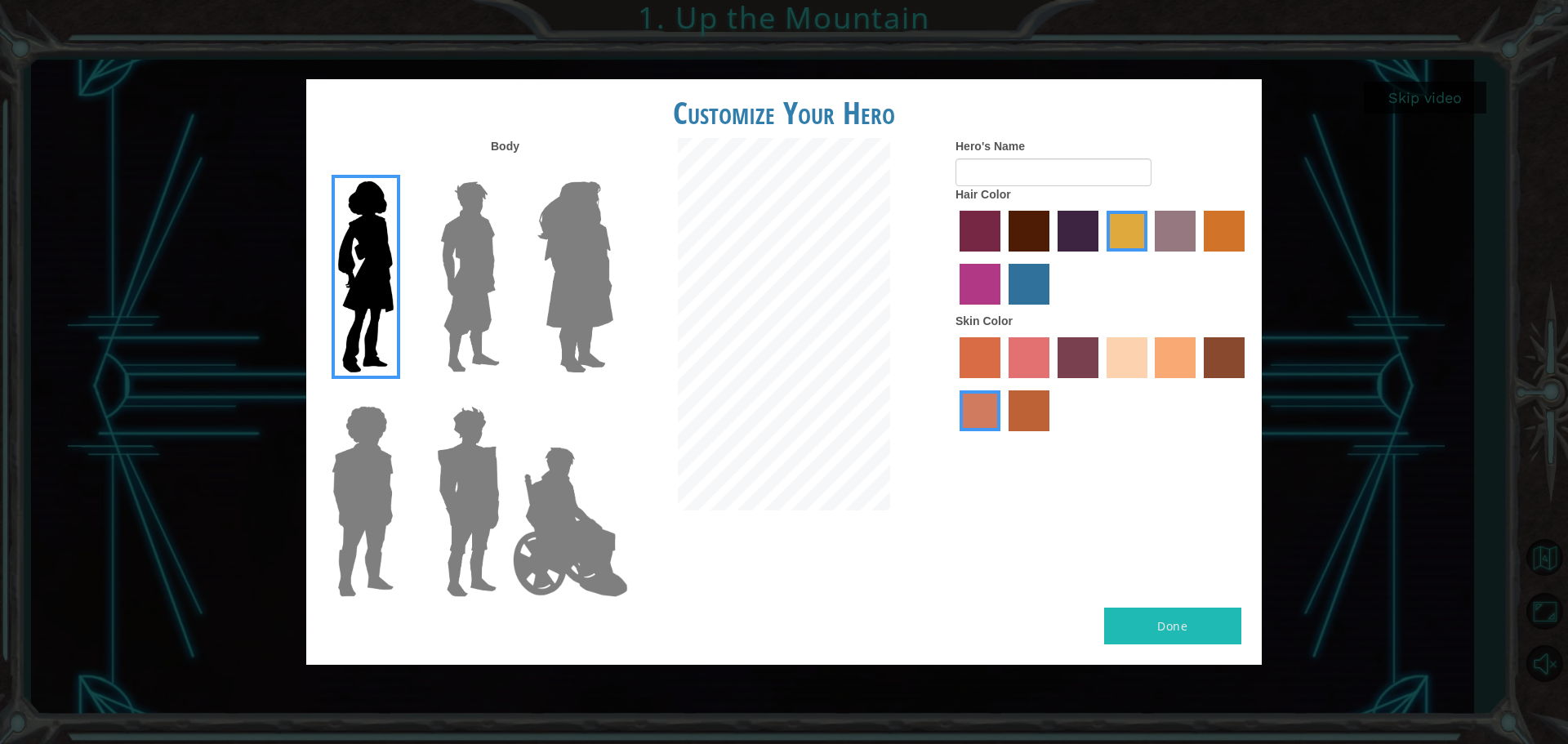
click at [578, 245] on img at bounding box center [575, 276] width 89 height 204
click at [612, 171] on input "Hero Amethyst" at bounding box center [612, 171] width 0 height 0
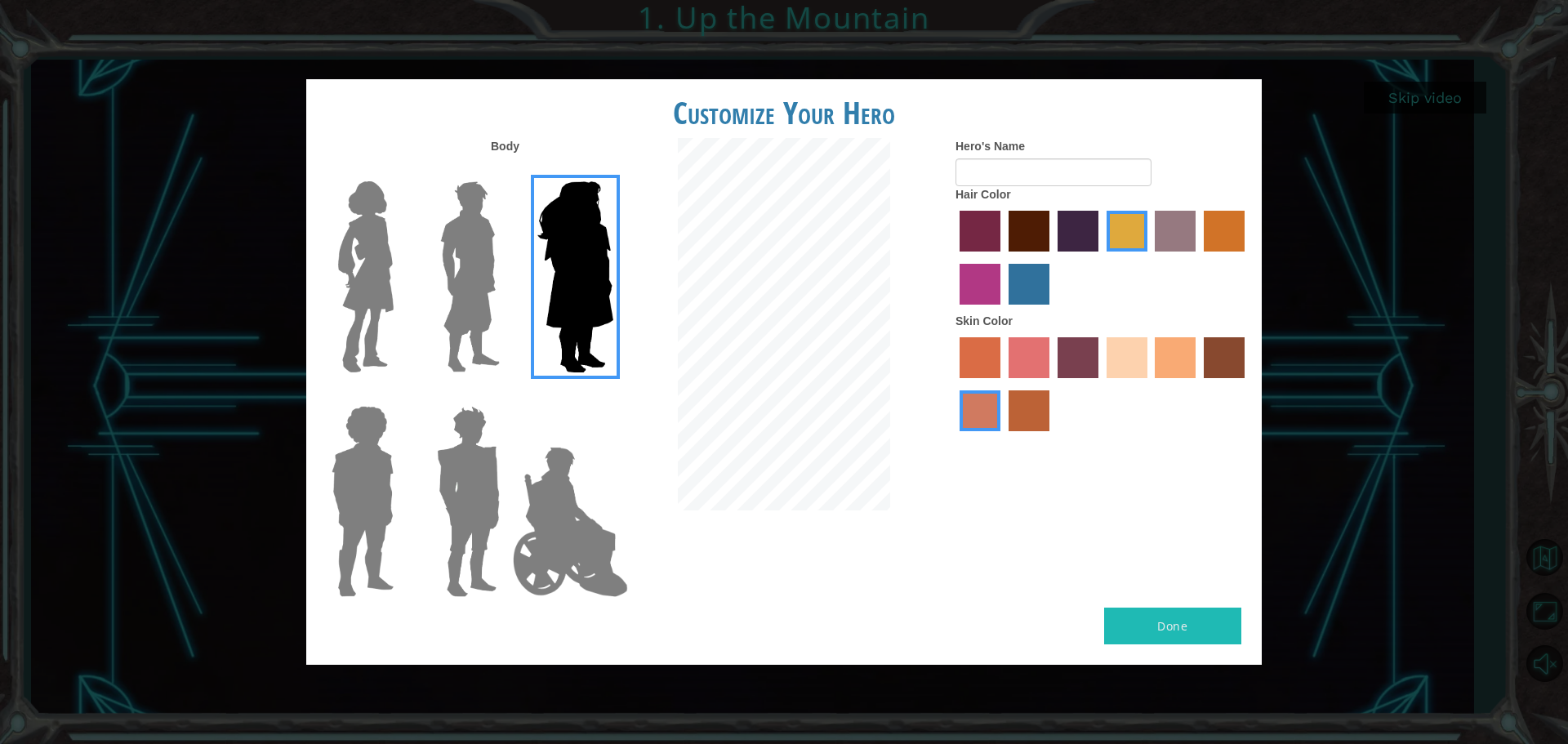
click at [553, 492] on img at bounding box center [570, 522] width 128 height 163
click at [612, 395] on input "Hero Jamie" at bounding box center [612, 395] width 0 height 0
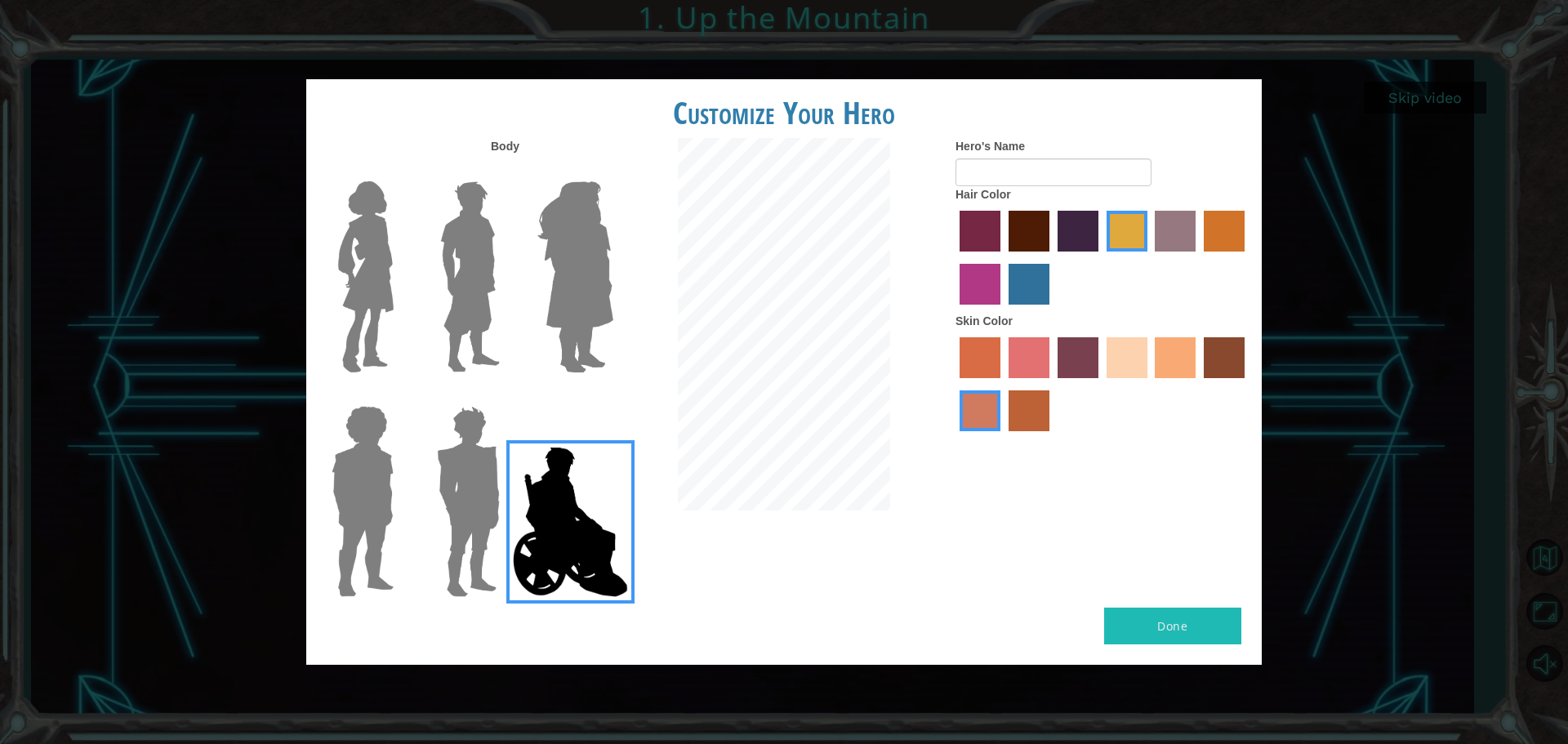
click at [471, 296] on img at bounding box center [470, 276] width 73 height 204
click at [506, 171] on input "Hero Lars" at bounding box center [506, 171] width 0 height 0
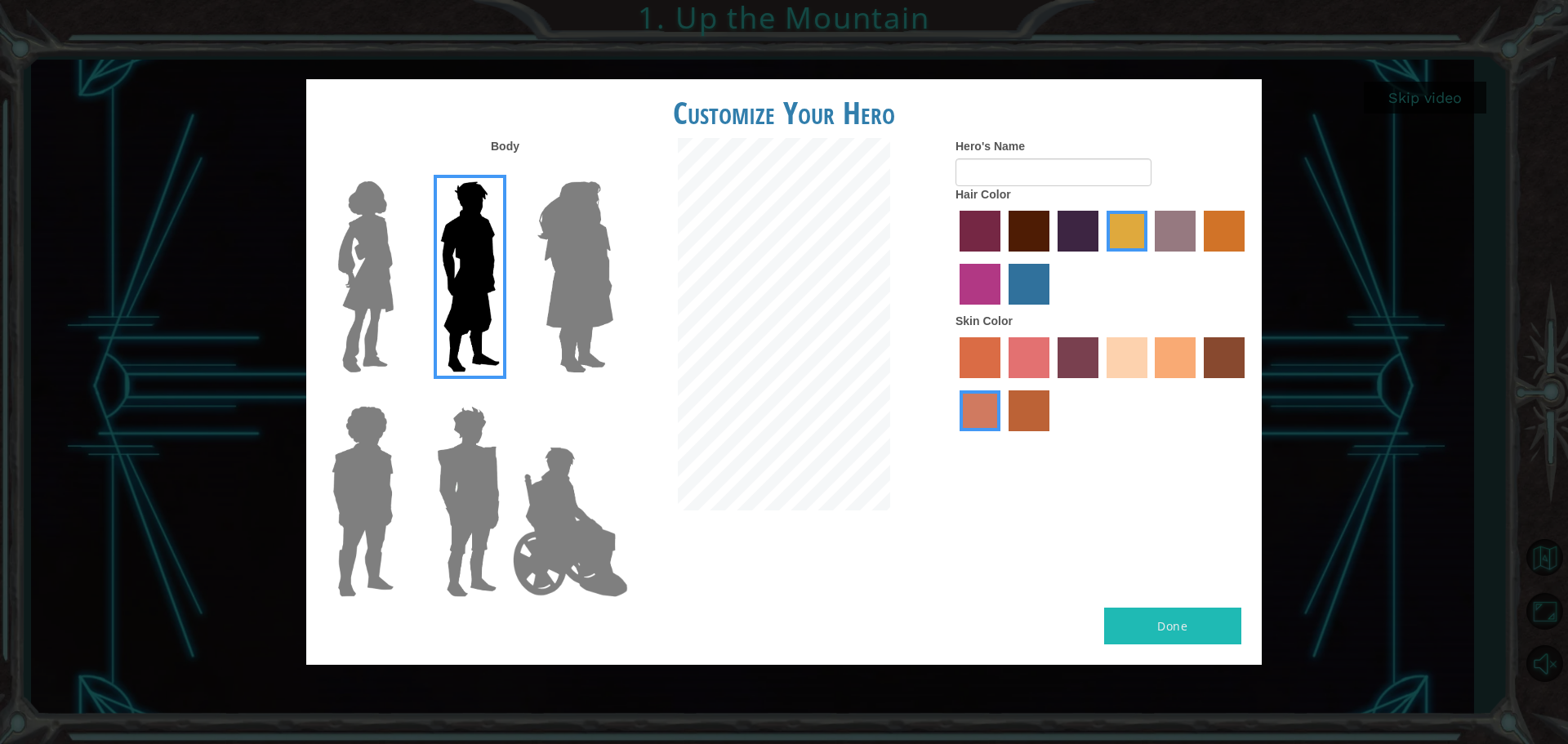
click at [350, 455] on img at bounding box center [362, 501] width 76 height 204
click at [400, 395] on input "Hero Steven" at bounding box center [400, 395] width 0 height 0
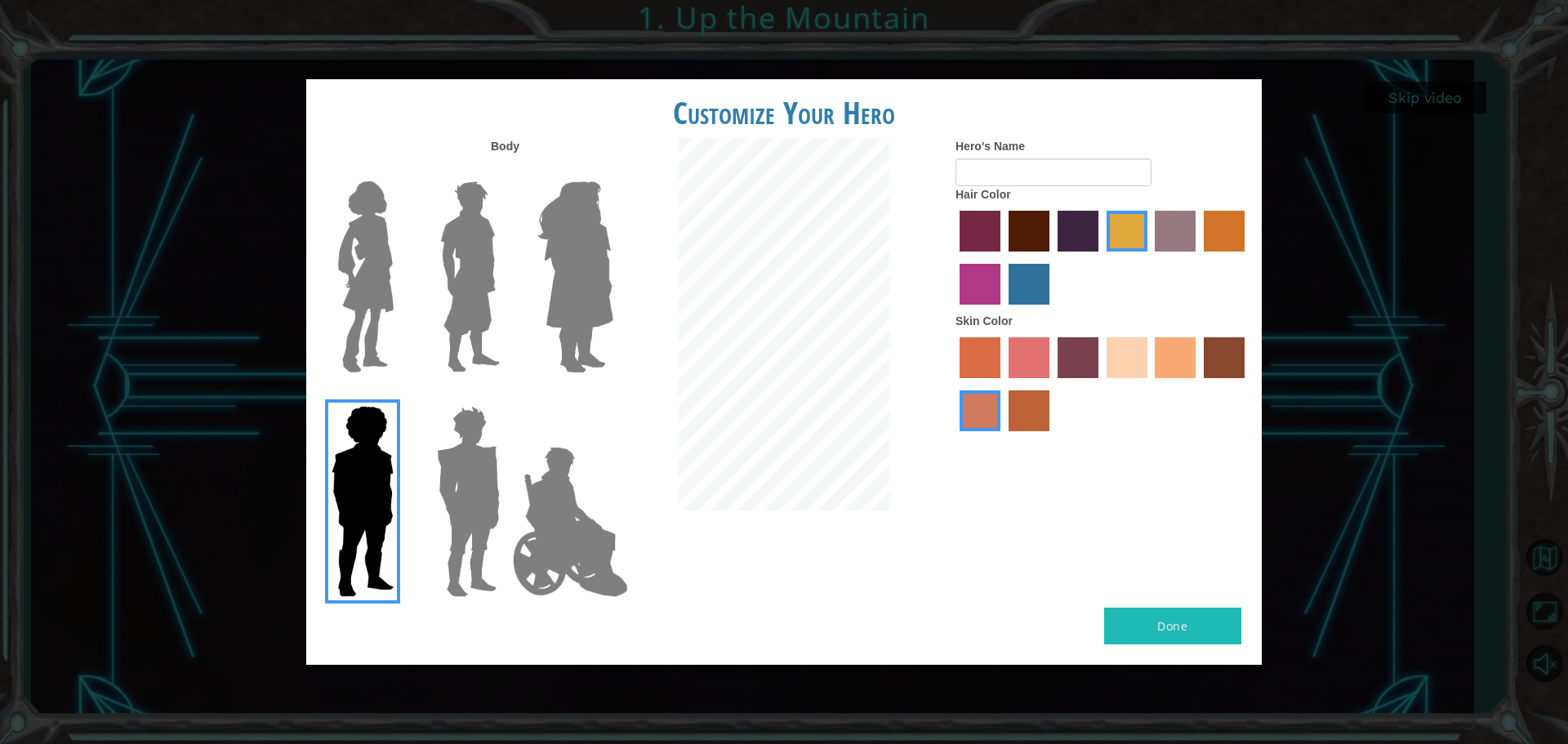
click at [471, 463] on img at bounding box center [468, 501] width 76 height 204
click at [506, 395] on input "Hero Garnet" at bounding box center [506, 395] width 0 height 0
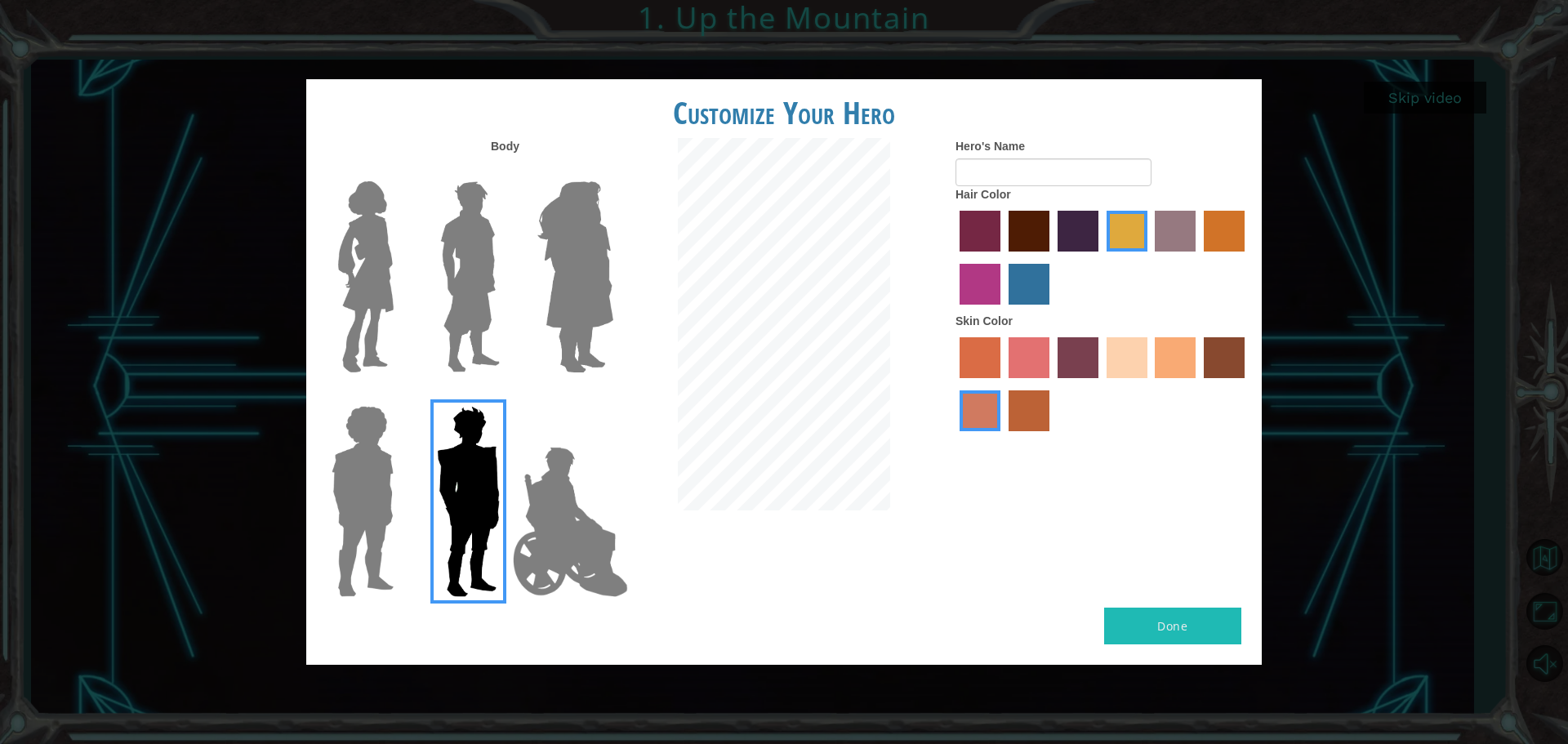
click at [539, 298] on img at bounding box center [575, 276] width 89 height 204
click at [612, 171] on input "Hero Amethyst" at bounding box center [612, 171] width 0 height 0
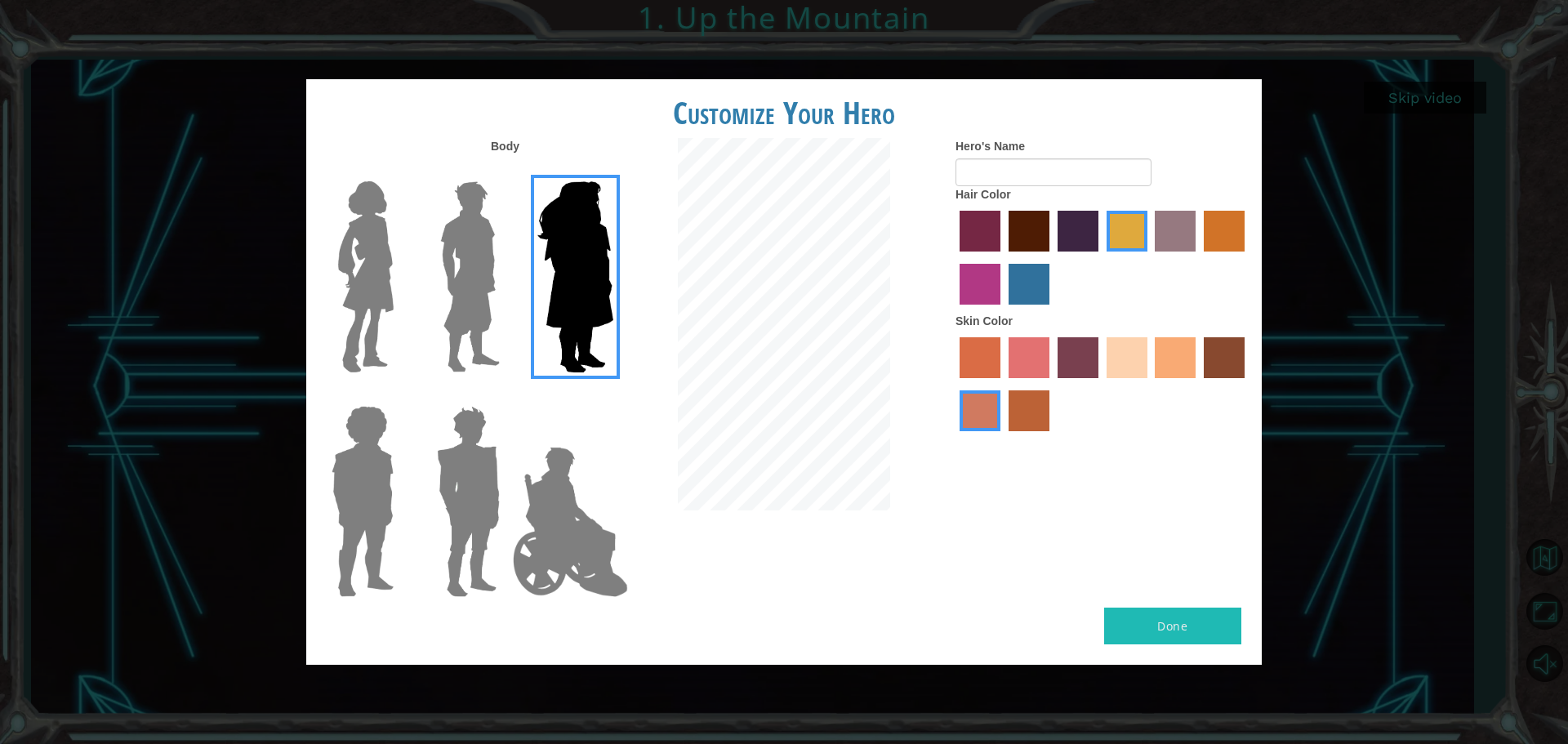
click at [455, 295] on img at bounding box center [470, 276] width 73 height 204
click at [506, 171] on input "Hero Lars" at bounding box center [506, 171] width 0 height 0
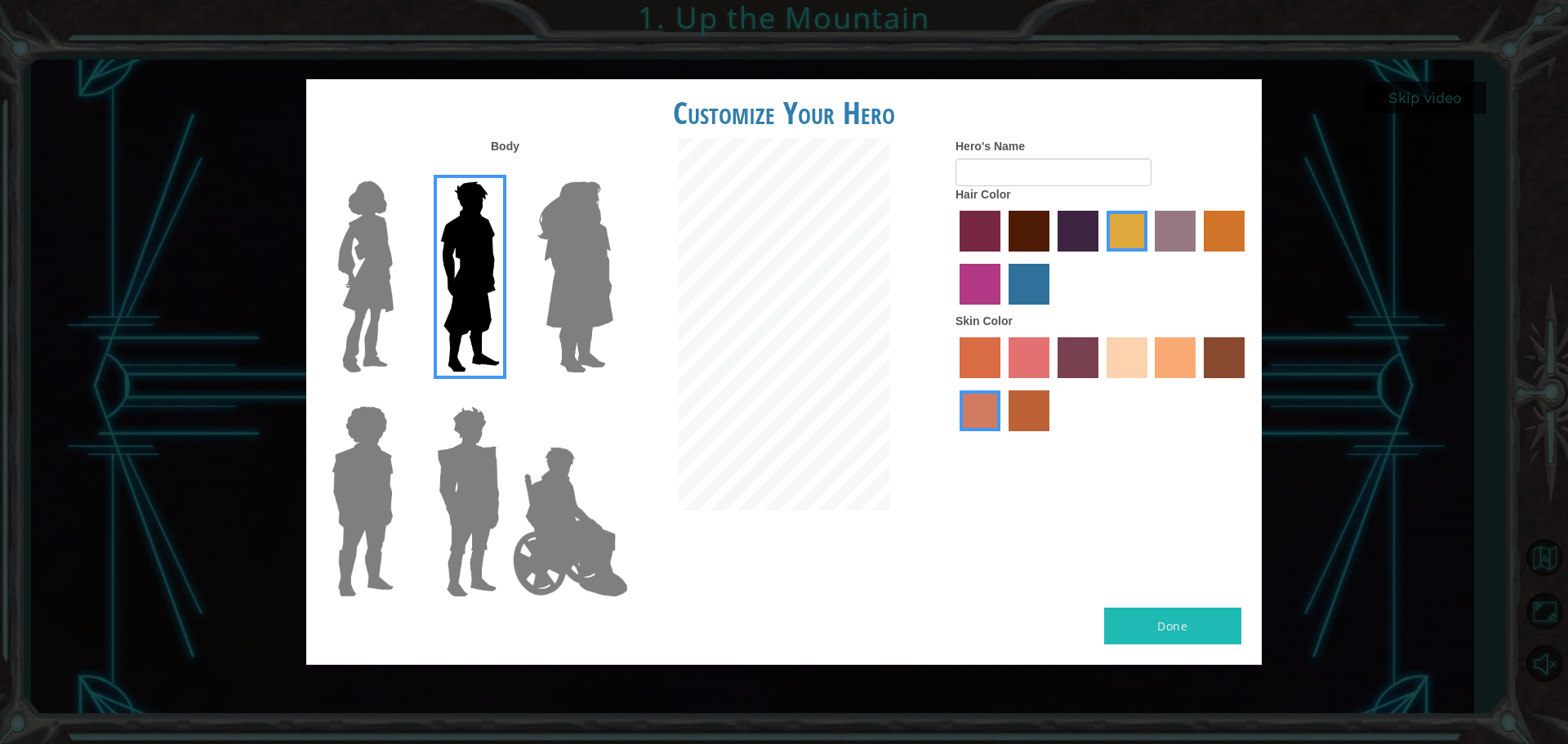
click at [362, 289] on img at bounding box center [366, 276] width 69 height 204
click at [400, 171] on input "Hero Connie" at bounding box center [400, 171] width 0 height 0
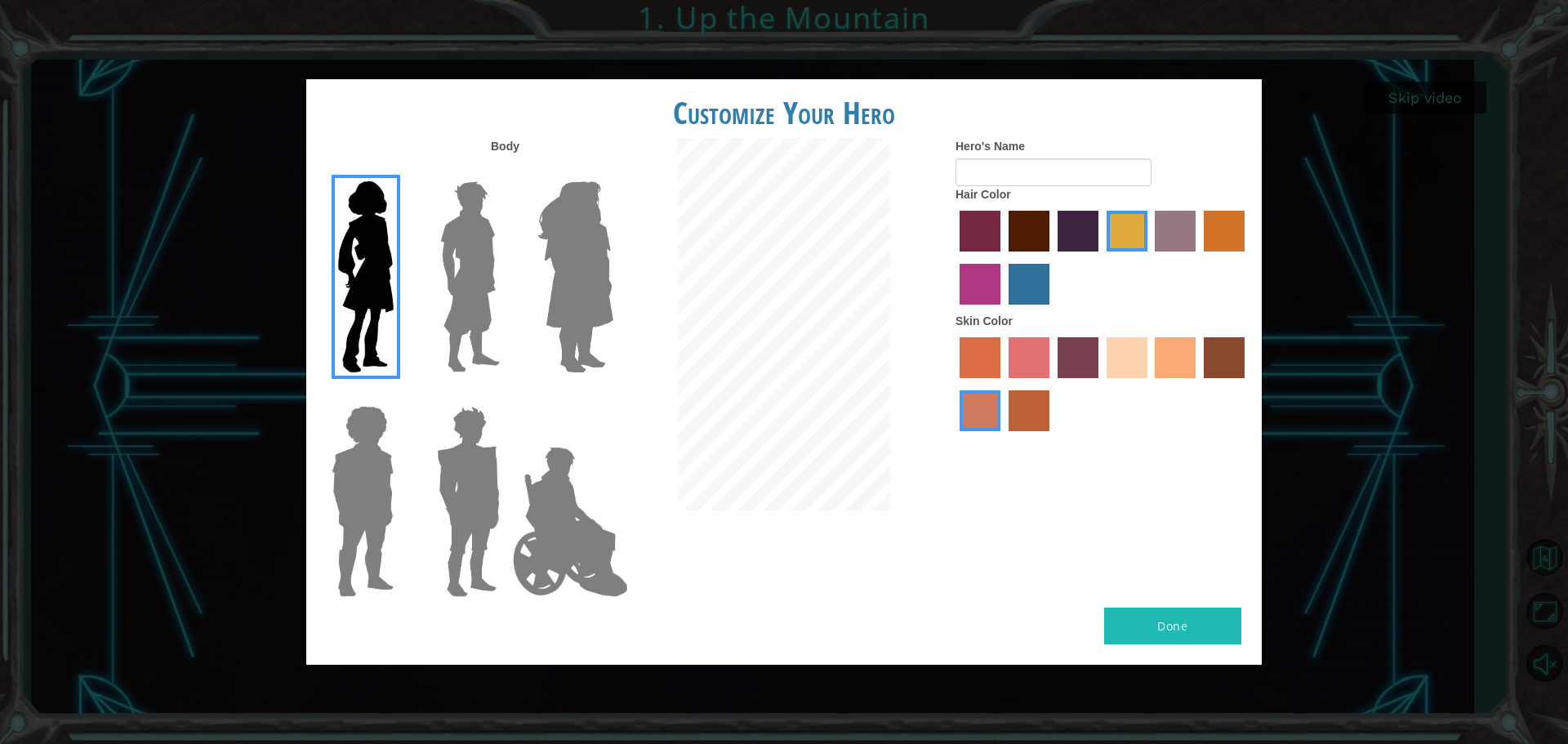
click at [578, 517] on img at bounding box center [570, 522] width 128 height 163
click at [612, 395] on input "Hero Jamie" at bounding box center [612, 395] width 0 height 0
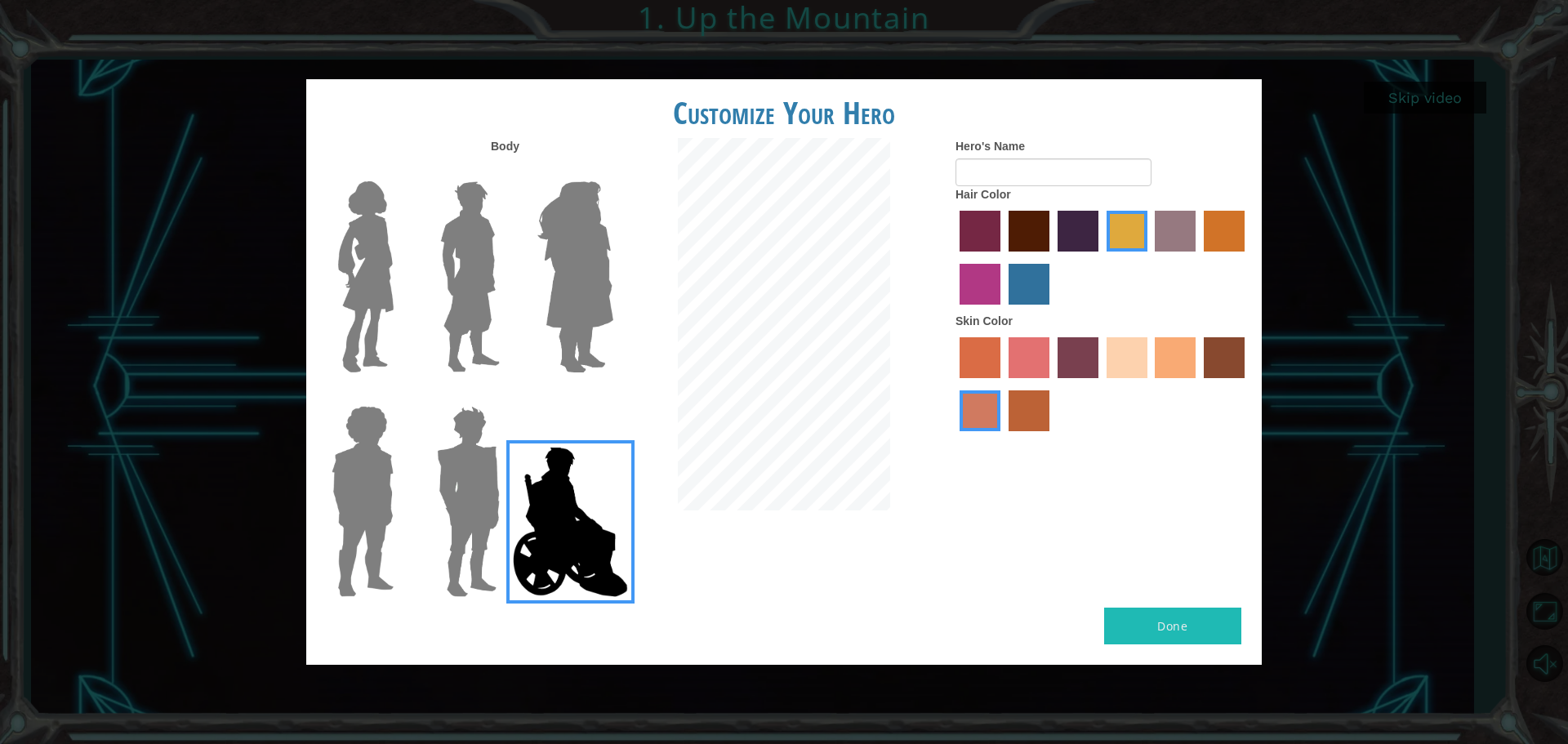
click at [435, 490] on img at bounding box center [468, 501] width 76 height 204
click at [506, 395] on input "Hero Garnet" at bounding box center [506, 395] width 0 height 0
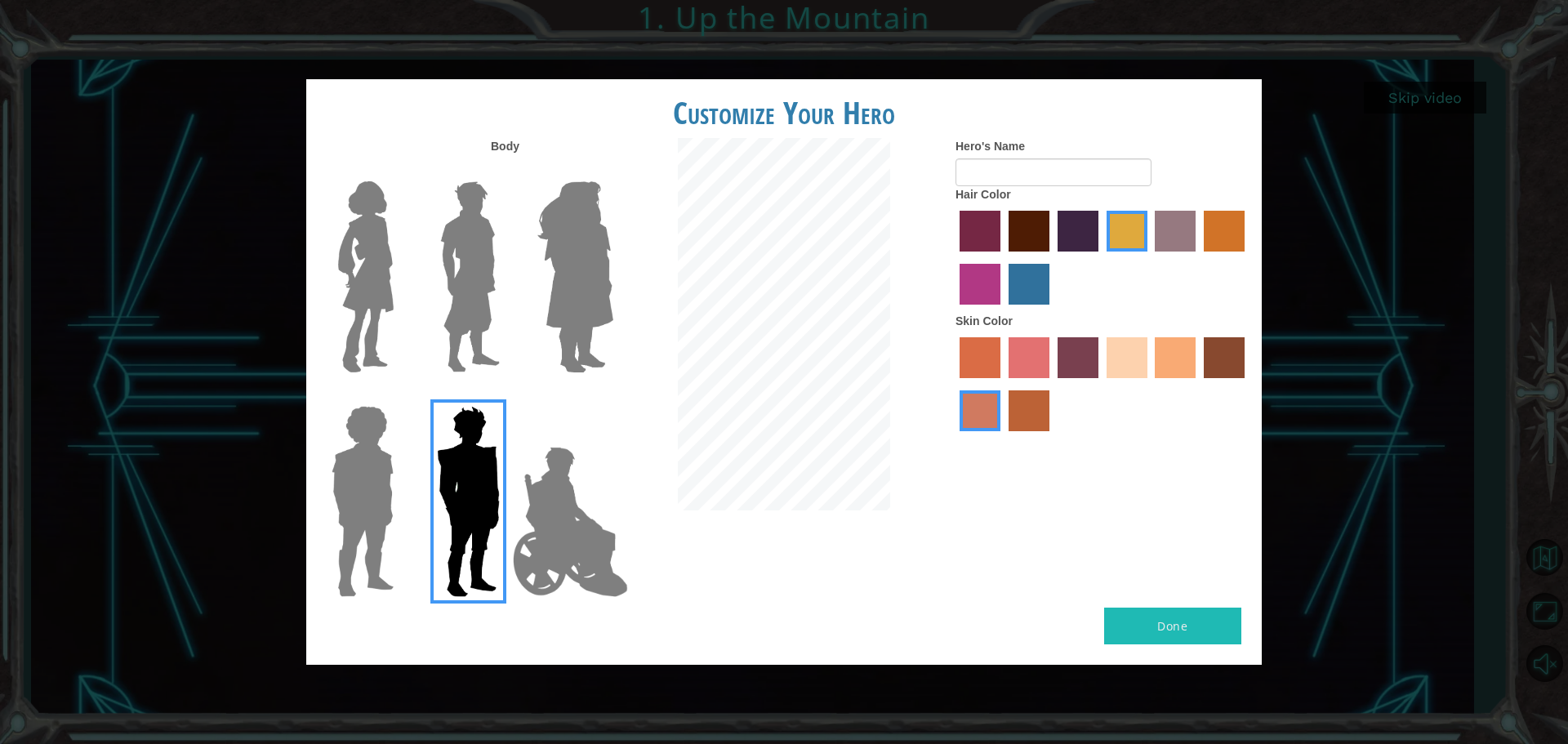
click at [460, 277] on img at bounding box center [470, 276] width 73 height 204
click at [506, 171] on input "Hero Lars" at bounding box center [506, 171] width 0 height 0
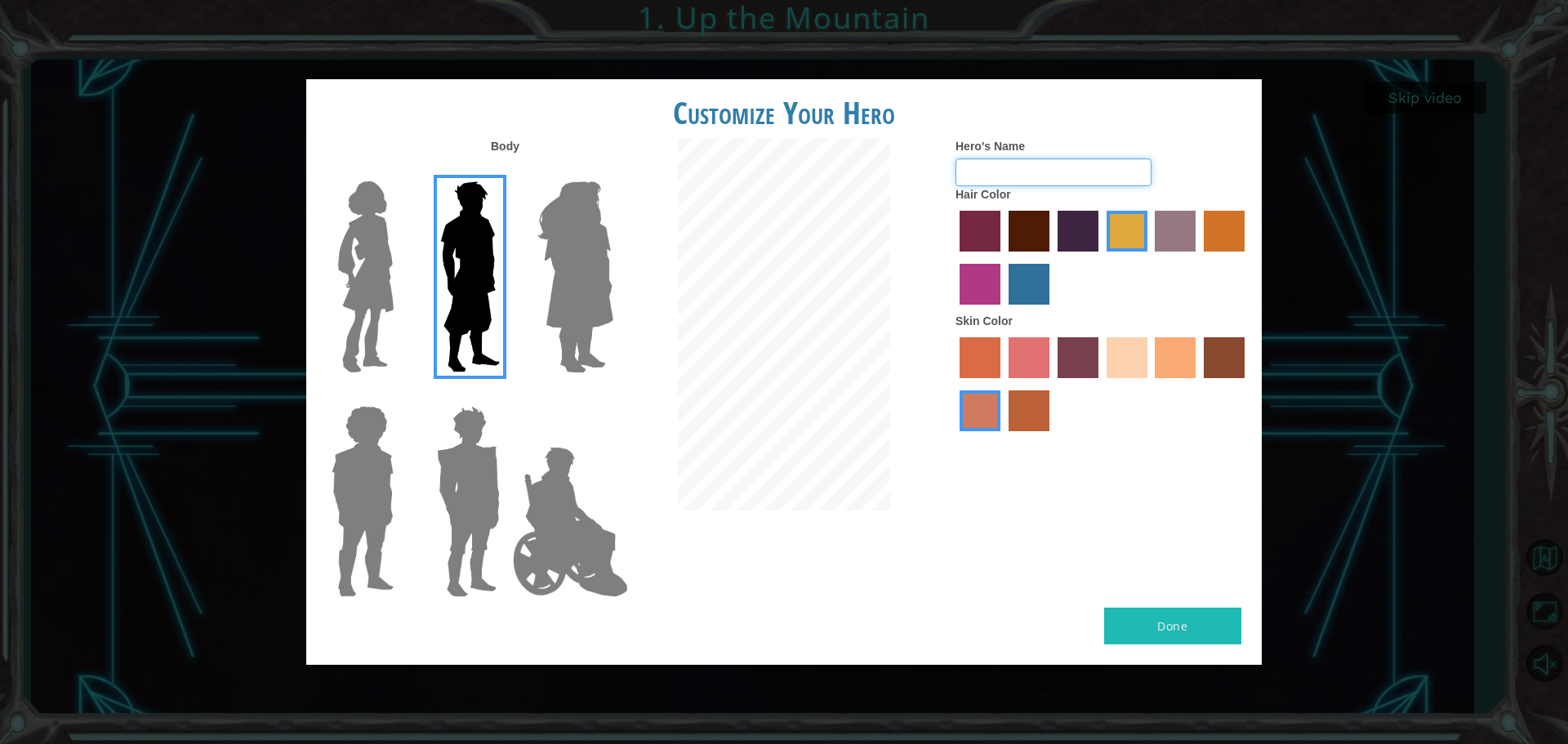
click at [1027, 181] on input "Hero's Name" at bounding box center [1053, 172] width 196 height 28
type input "Reso"
click at [1161, 538] on div "Body Hero's Name Reso Hair Color Skin Color" at bounding box center [784, 372] width 955 height 470
click at [1184, 616] on button "Done" at bounding box center [1173, 626] width 137 height 36
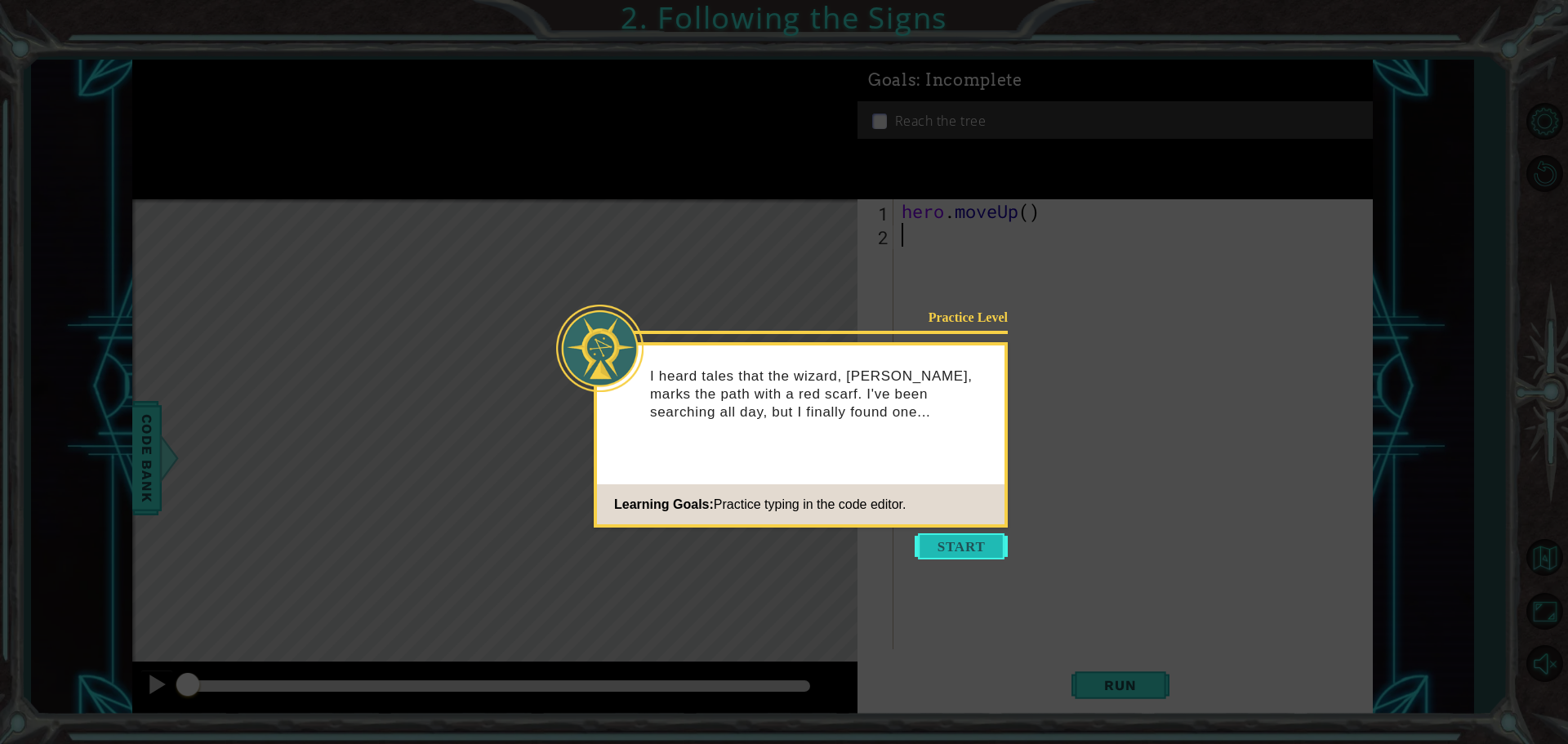
click at [952, 544] on button "Start" at bounding box center [960, 546] width 93 height 26
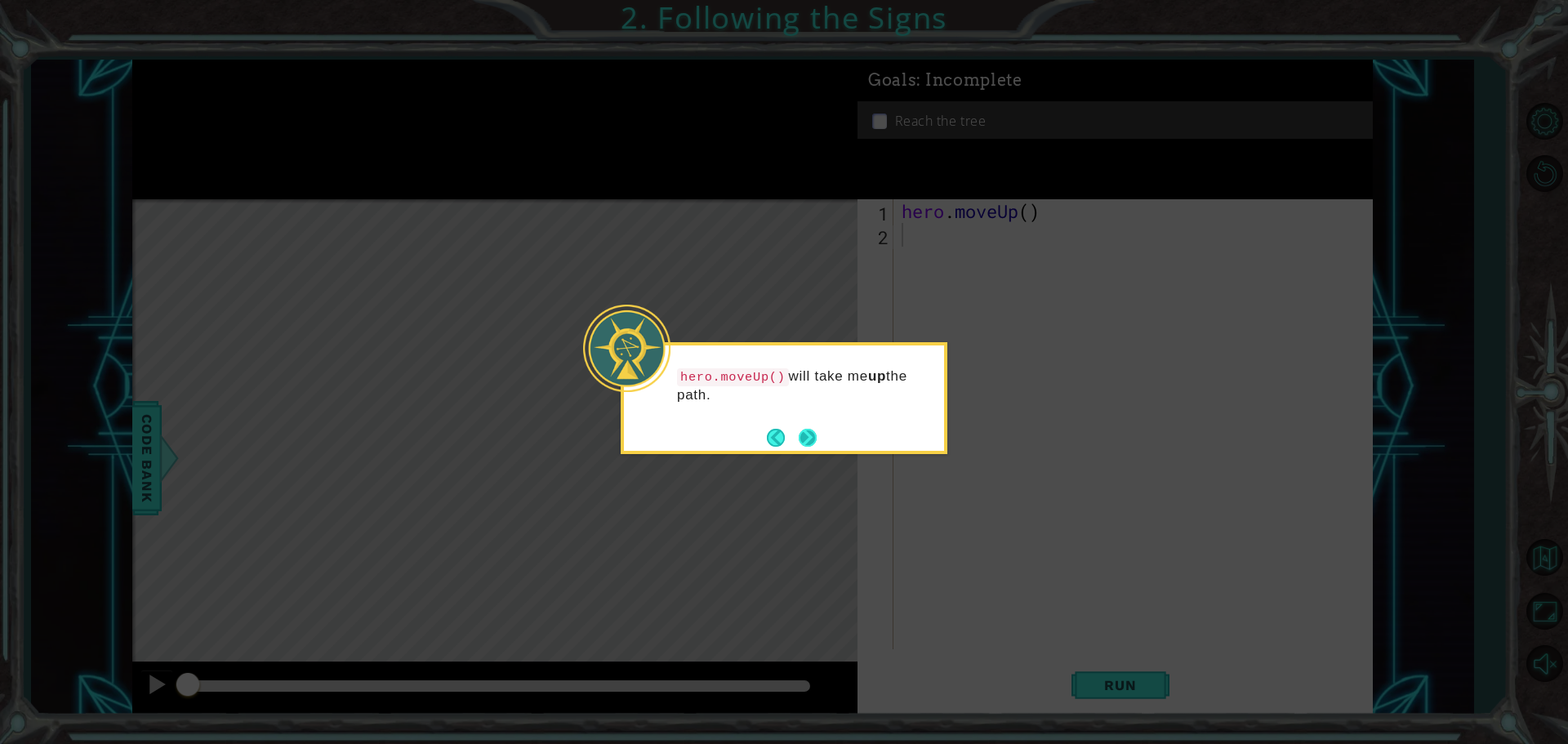
click at [803, 437] on button "Next" at bounding box center [808, 438] width 21 height 21
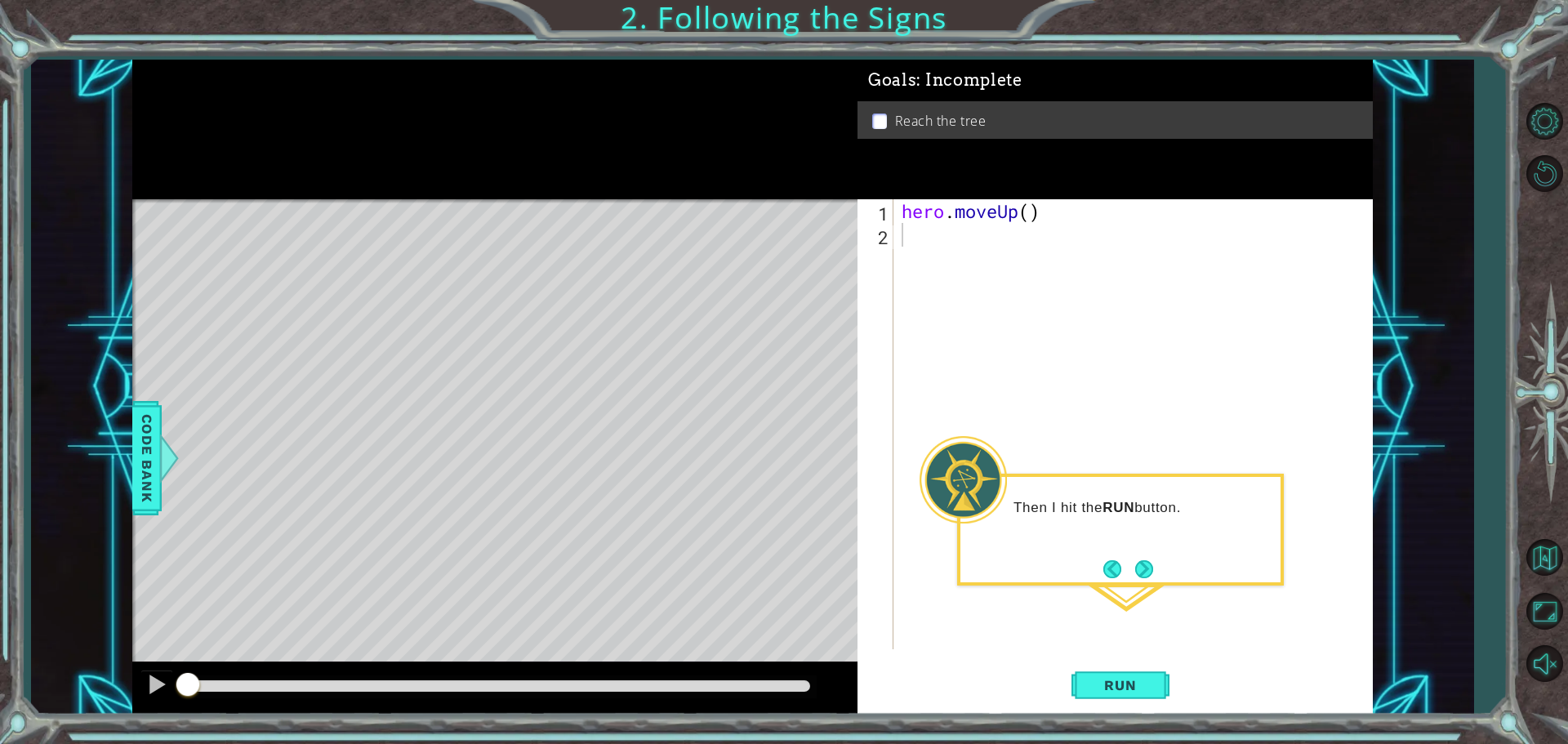
drag, startPoint x: 803, startPoint y: 437, endPoint x: 989, endPoint y: 523, distance: 204.9
drag, startPoint x: 989, startPoint y: 523, endPoint x: 1002, endPoint y: 612, distance: 89.9
click at [1002, 612] on div "hero . moveUp ( )" at bounding box center [1137, 447] width 478 height 497
click at [1107, 685] on span "Run" at bounding box center [1120, 685] width 64 height 16
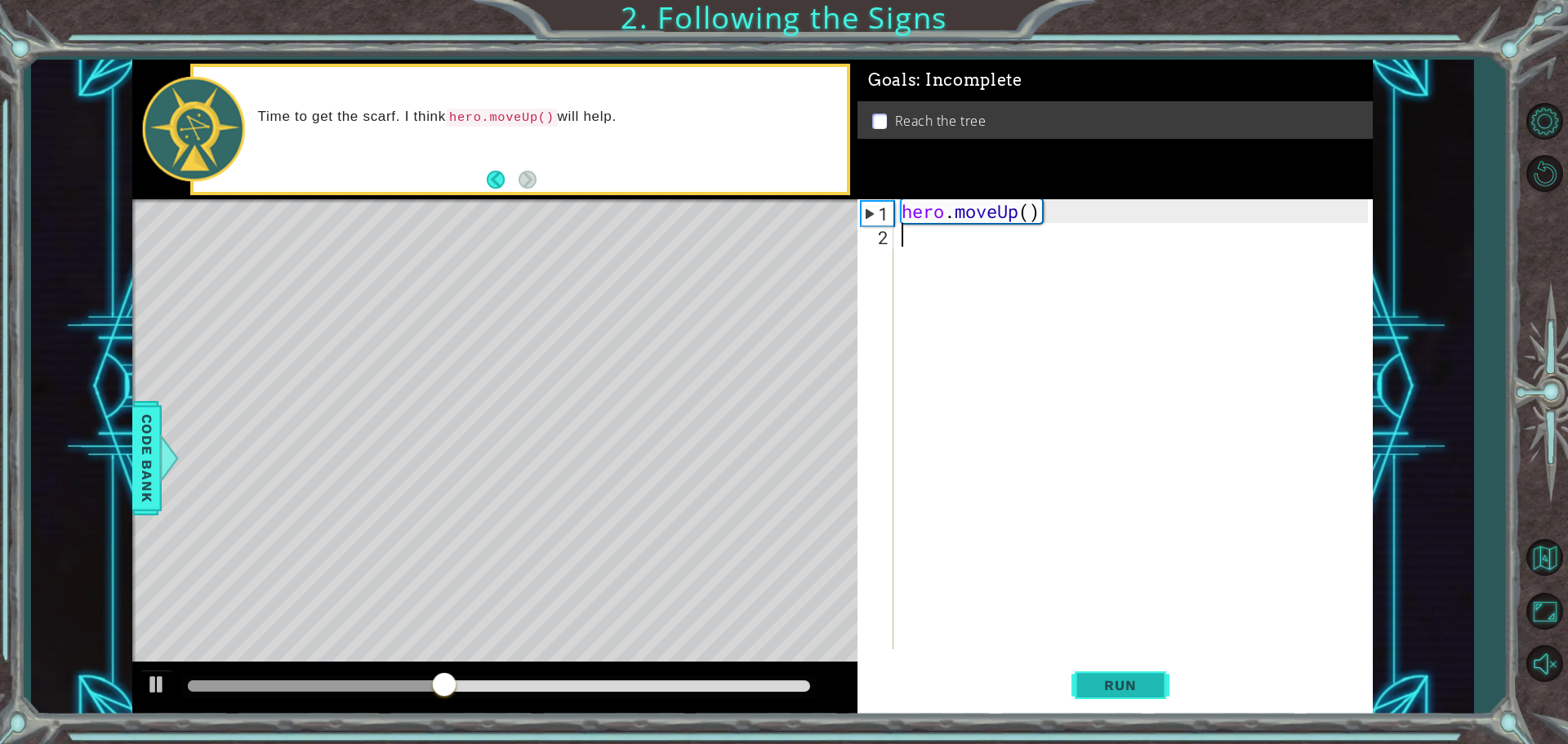
click at [1100, 681] on span "Run" at bounding box center [1120, 685] width 64 height 16
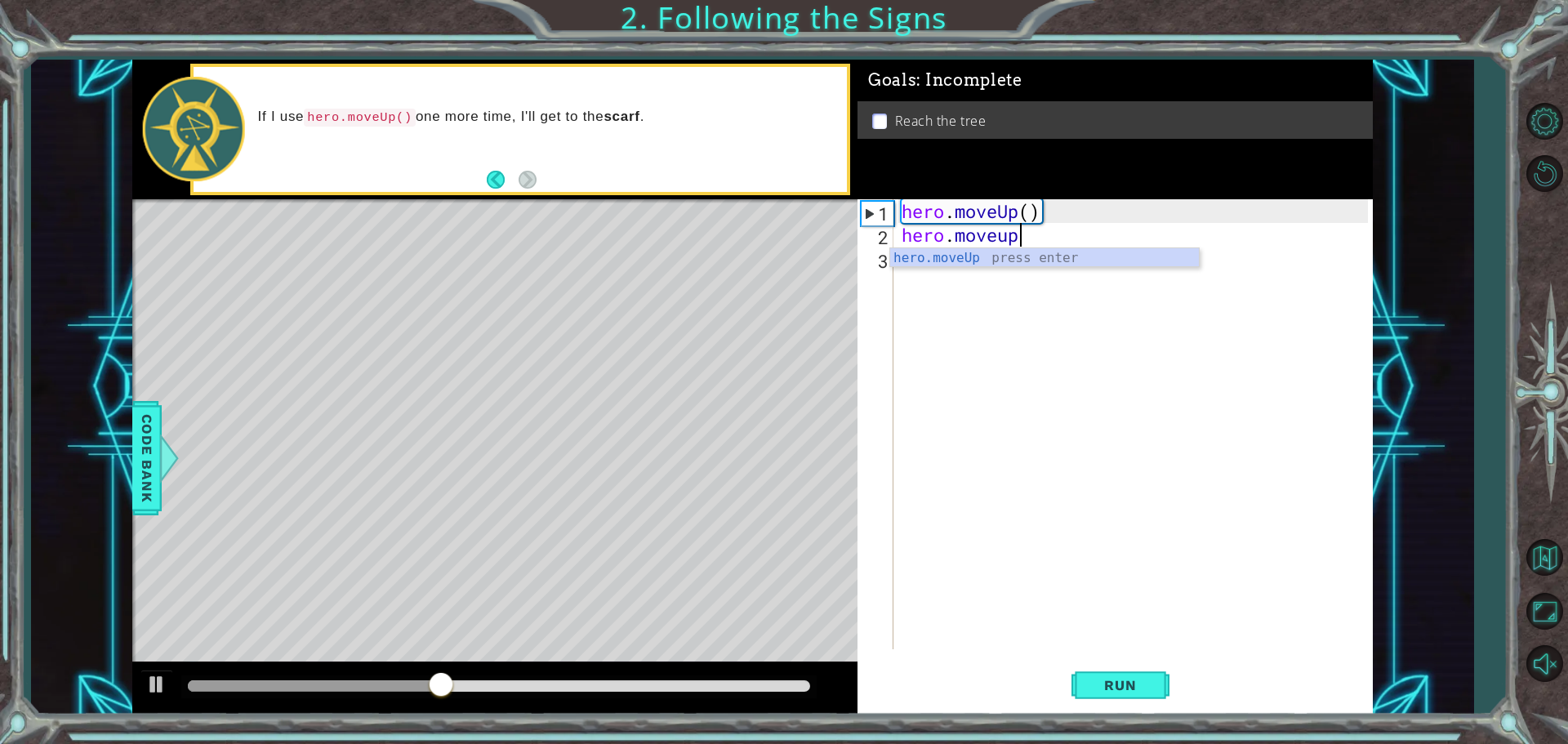
scroll to position [0, 5]
click at [1115, 681] on span "Run" at bounding box center [1120, 685] width 64 height 16
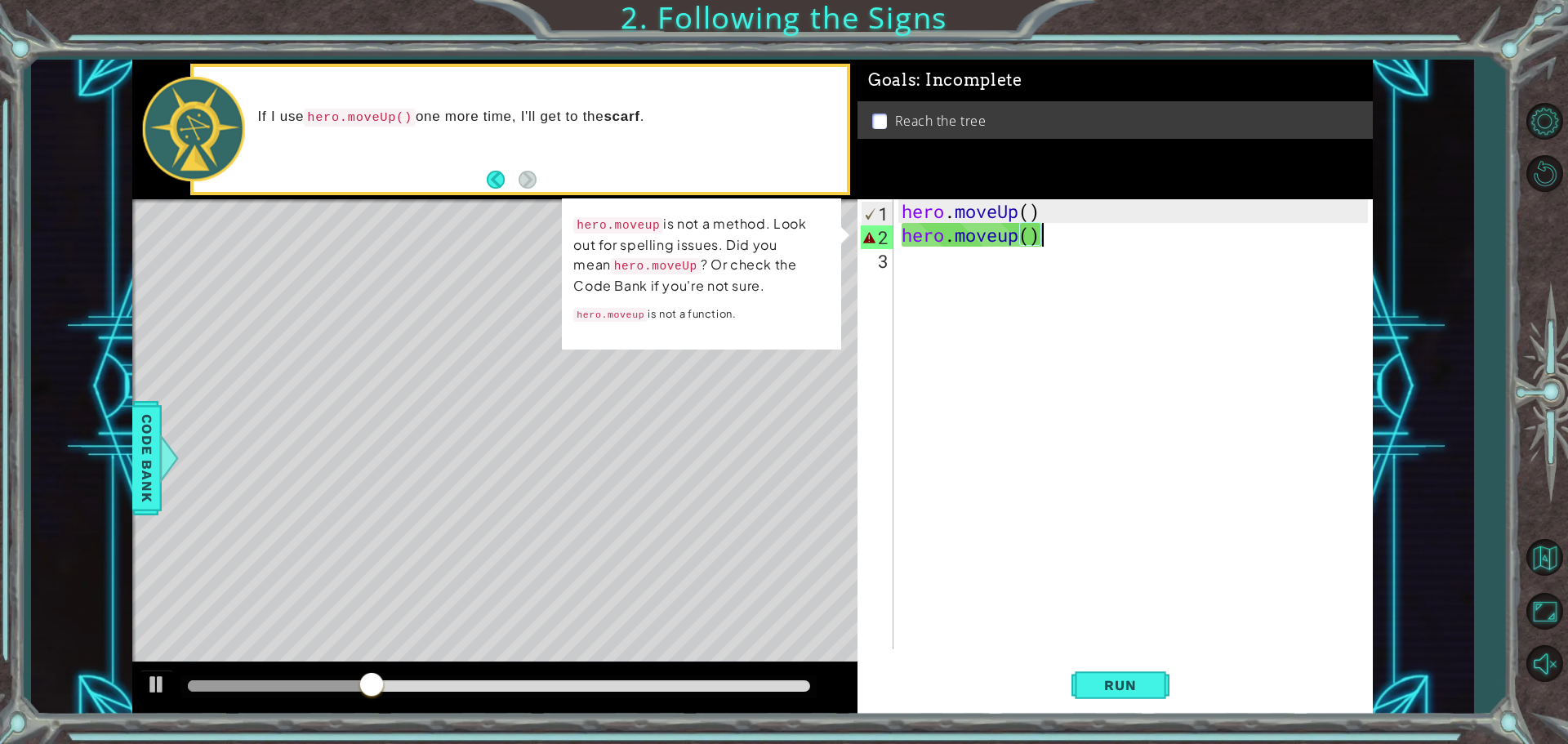
scroll to position [0, 6]
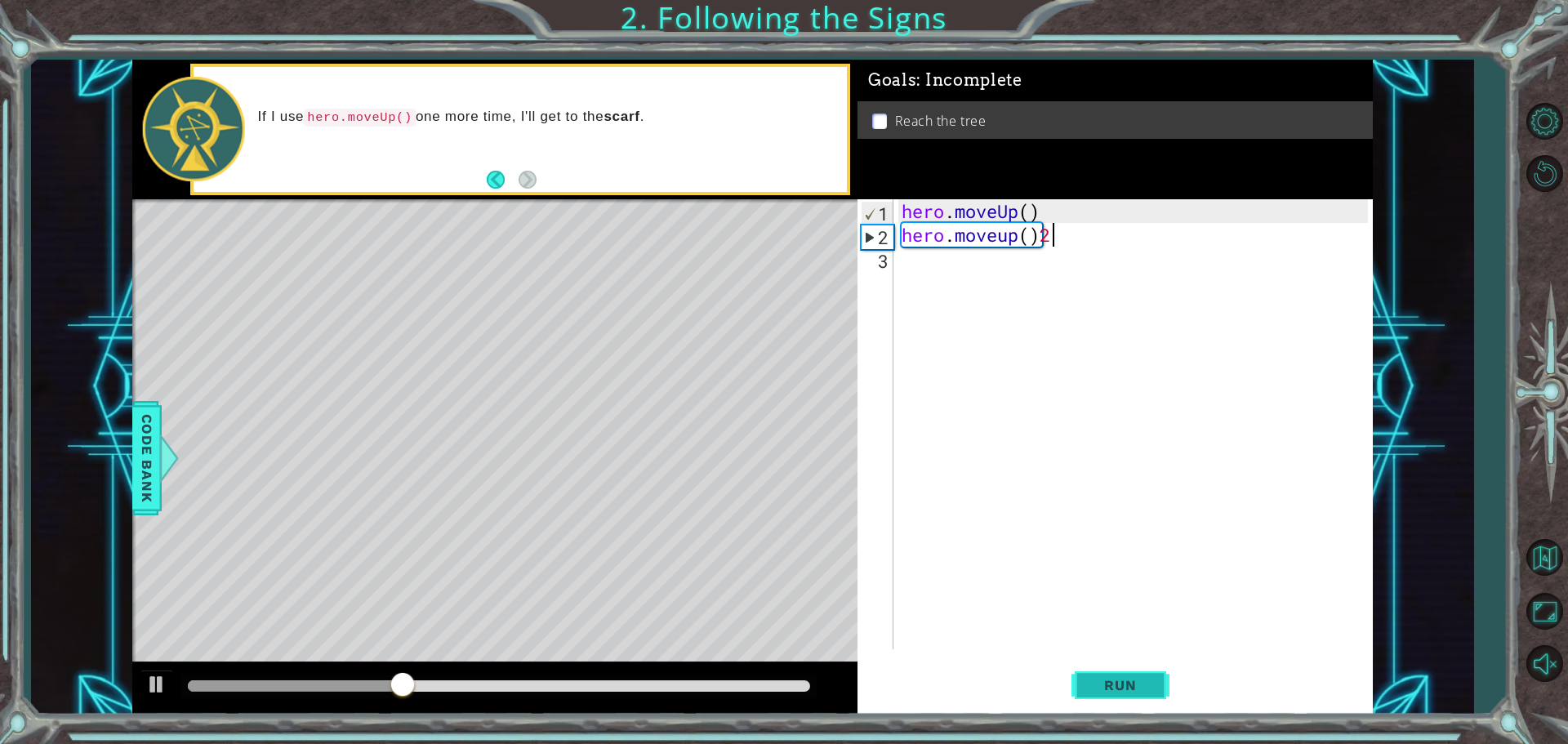
click at [1150, 697] on button "Run" at bounding box center [1120, 684] width 98 height 51
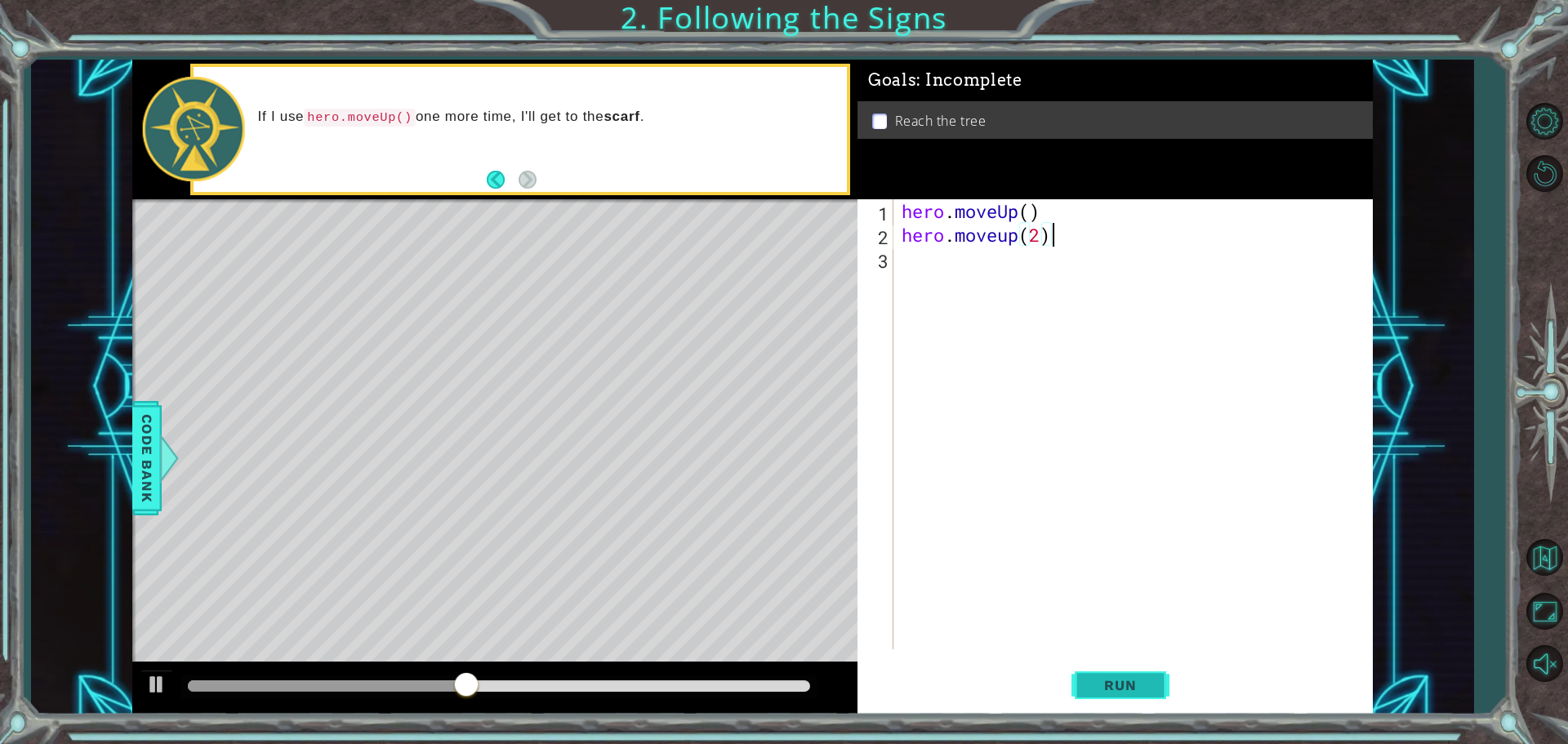
click at [1154, 684] on button "Run" at bounding box center [1120, 684] width 98 height 51
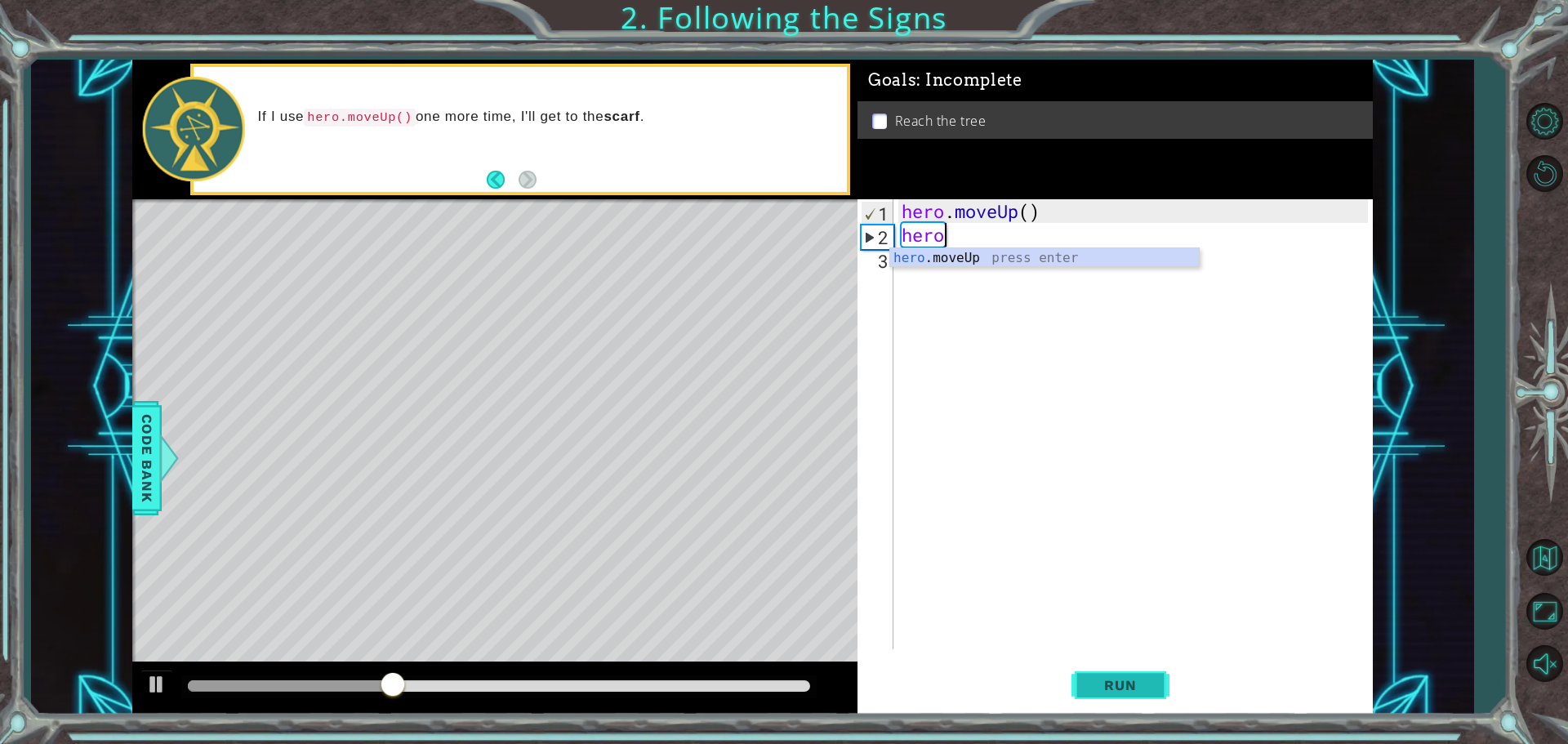
scroll to position [0, 0]
type textarea "h"
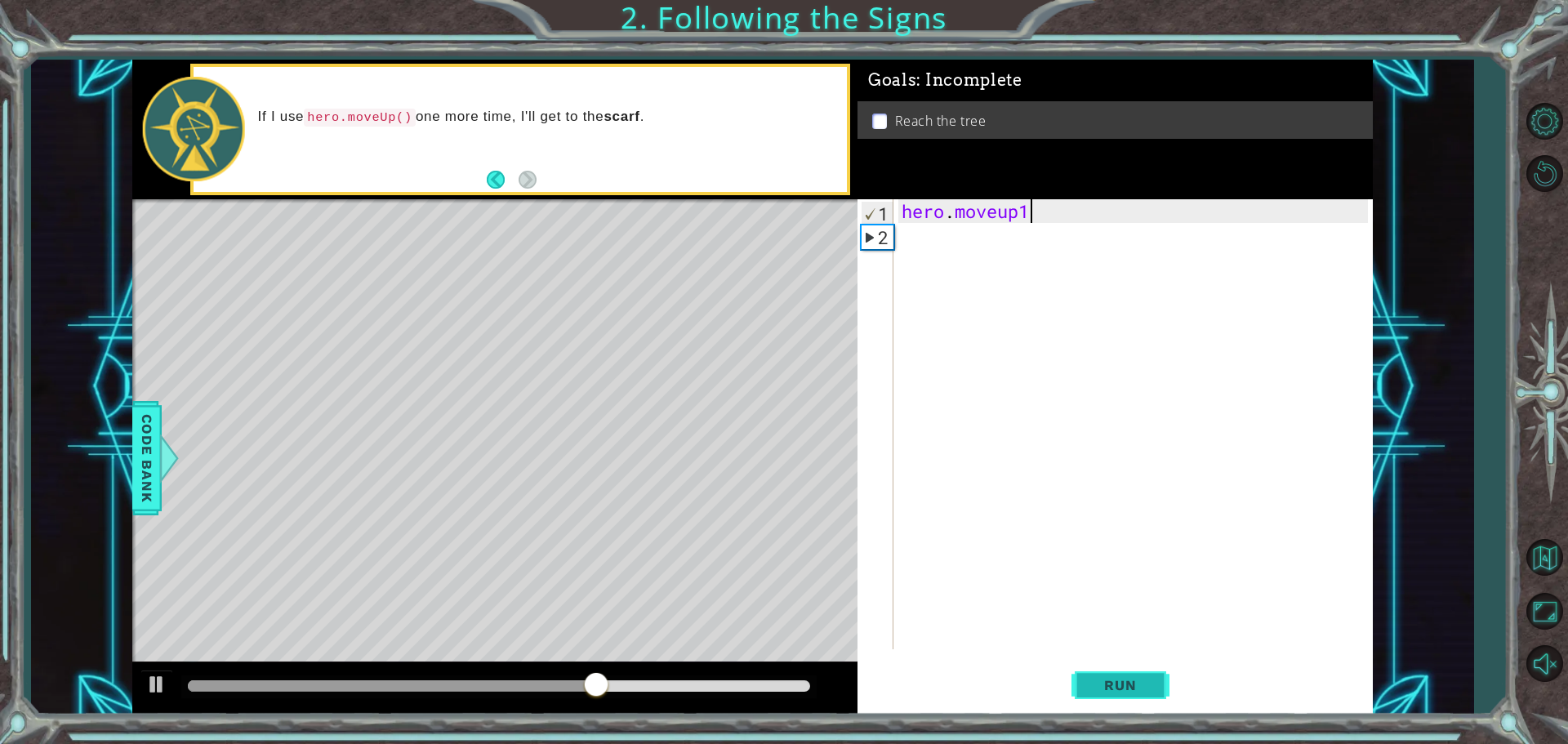
type textarea "hero.moveup1()"
click at [1150, 681] on span "Run" at bounding box center [1120, 685] width 64 height 16
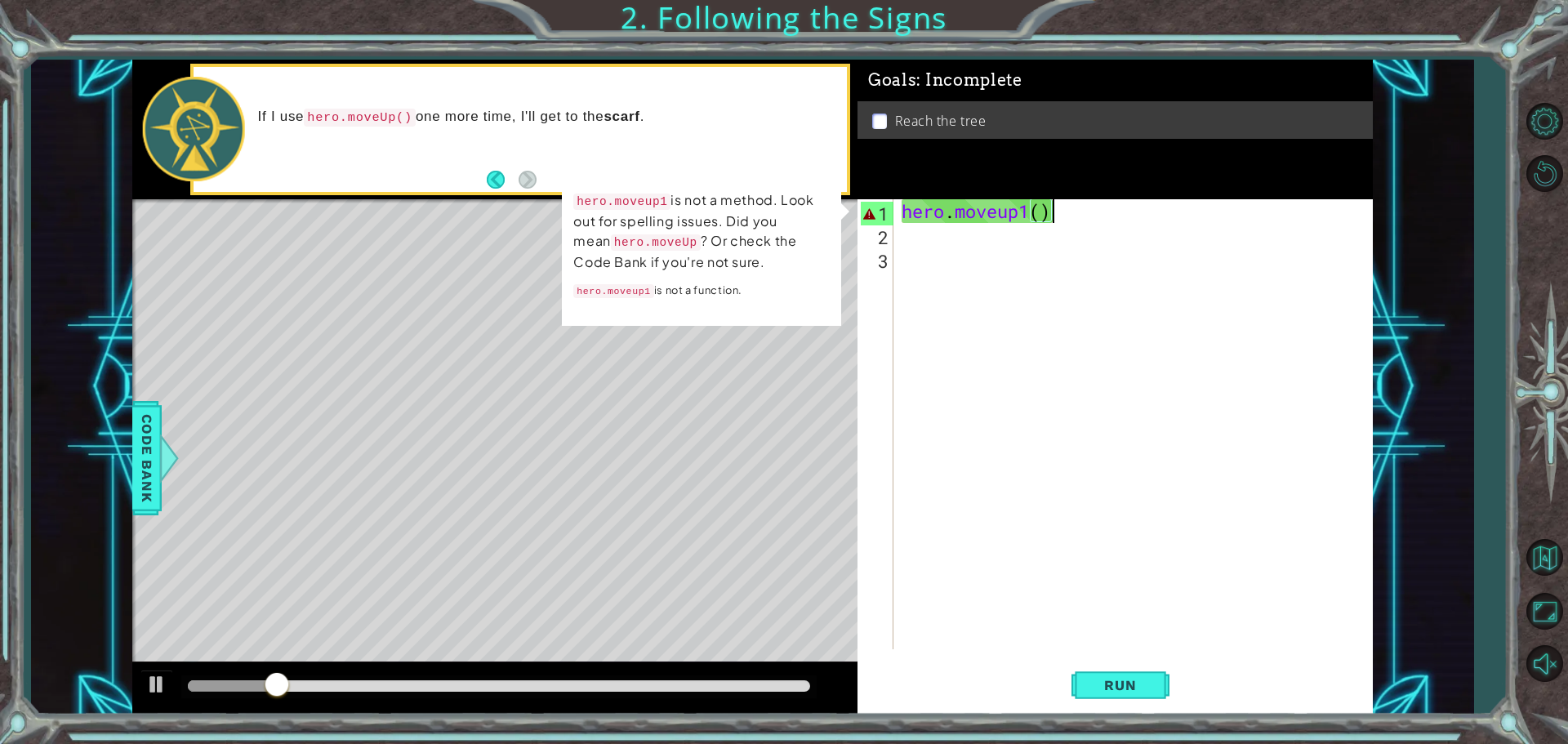
click at [1127, 206] on div "hero . moveup1 ( )" at bounding box center [1137, 447] width 478 height 497
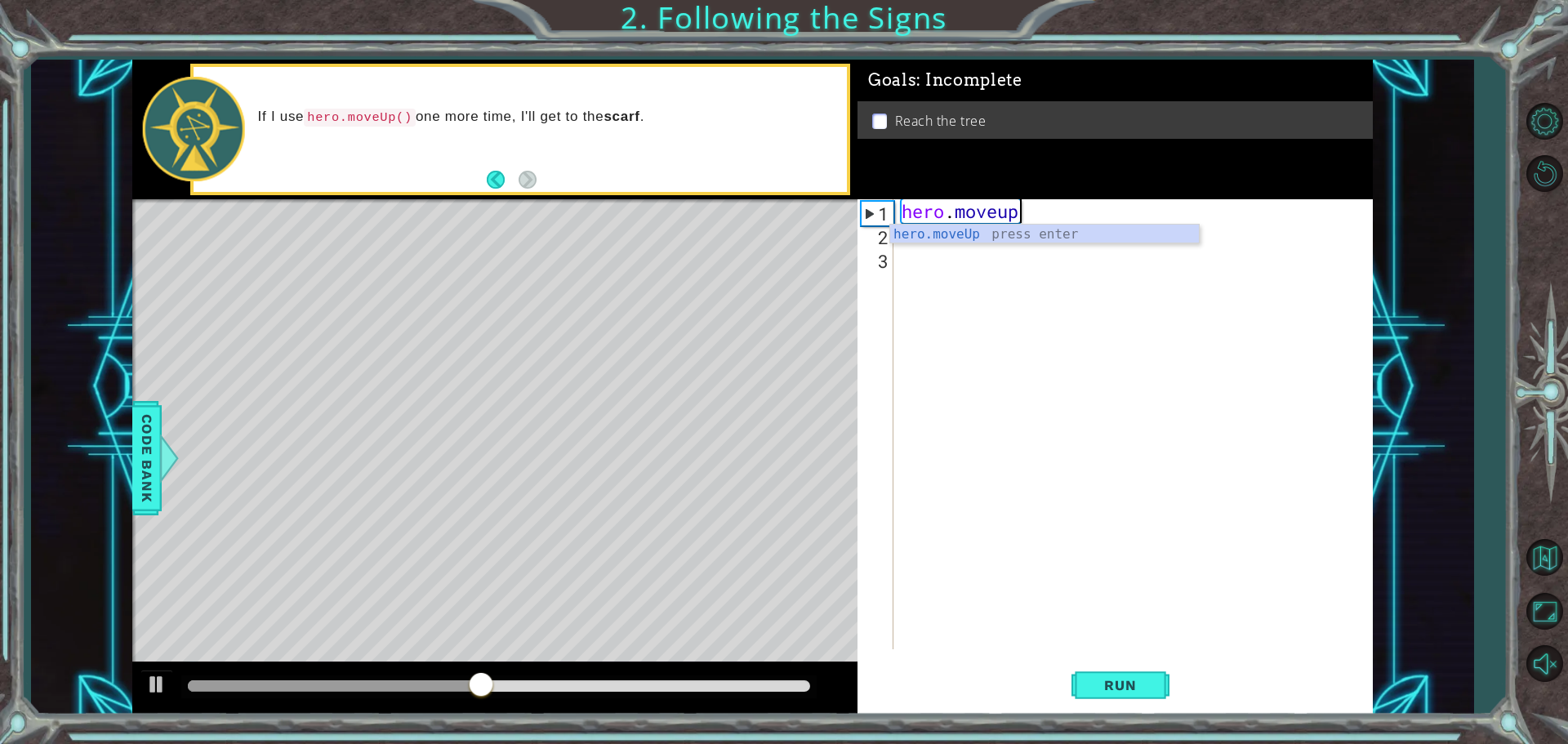
scroll to position [0, 5]
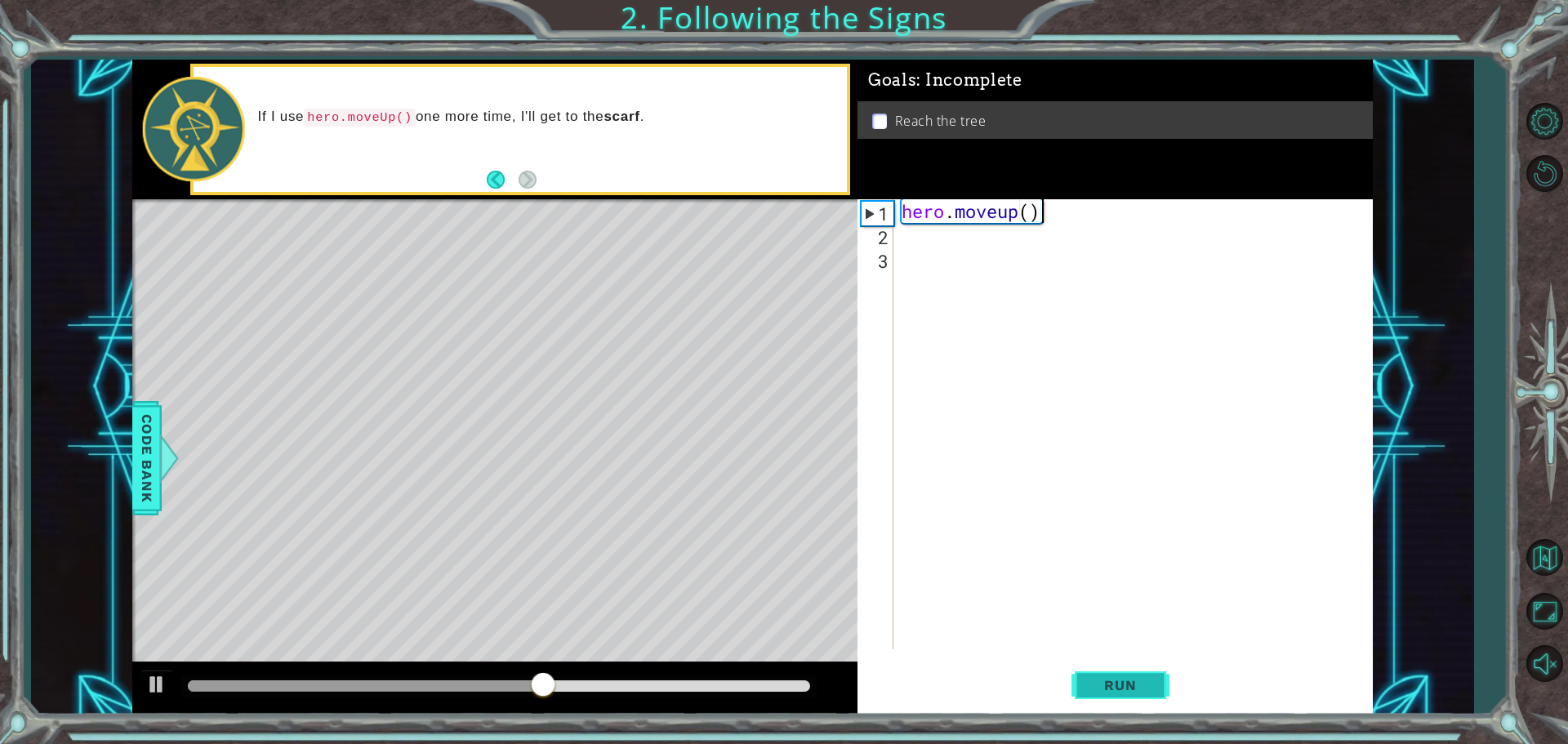
type textarea "hero.moveup()"
click at [1118, 686] on span "Run" at bounding box center [1120, 685] width 64 height 16
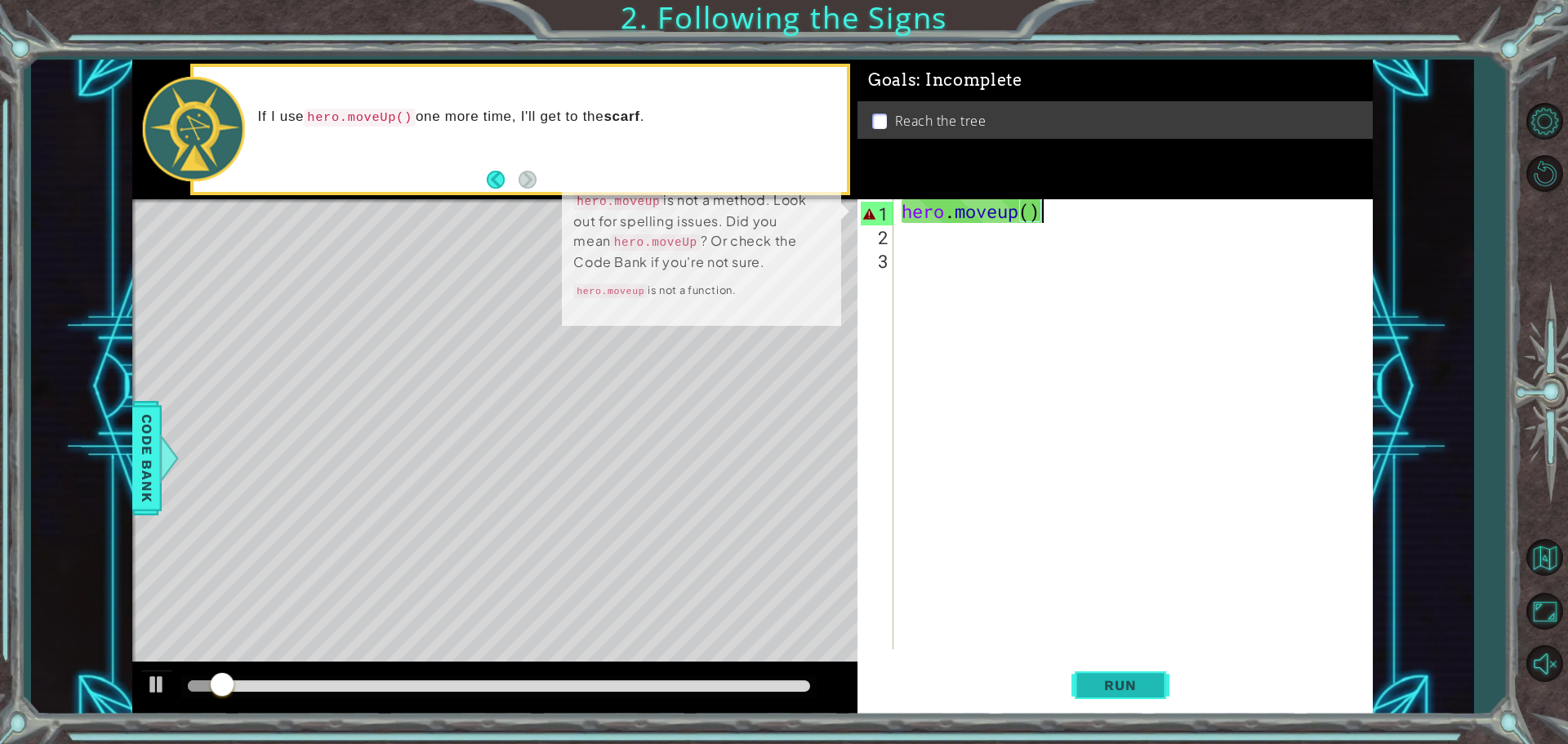
click at [1118, 686] on span "Run" at bounding box center [1120, 685] width 64 height 16
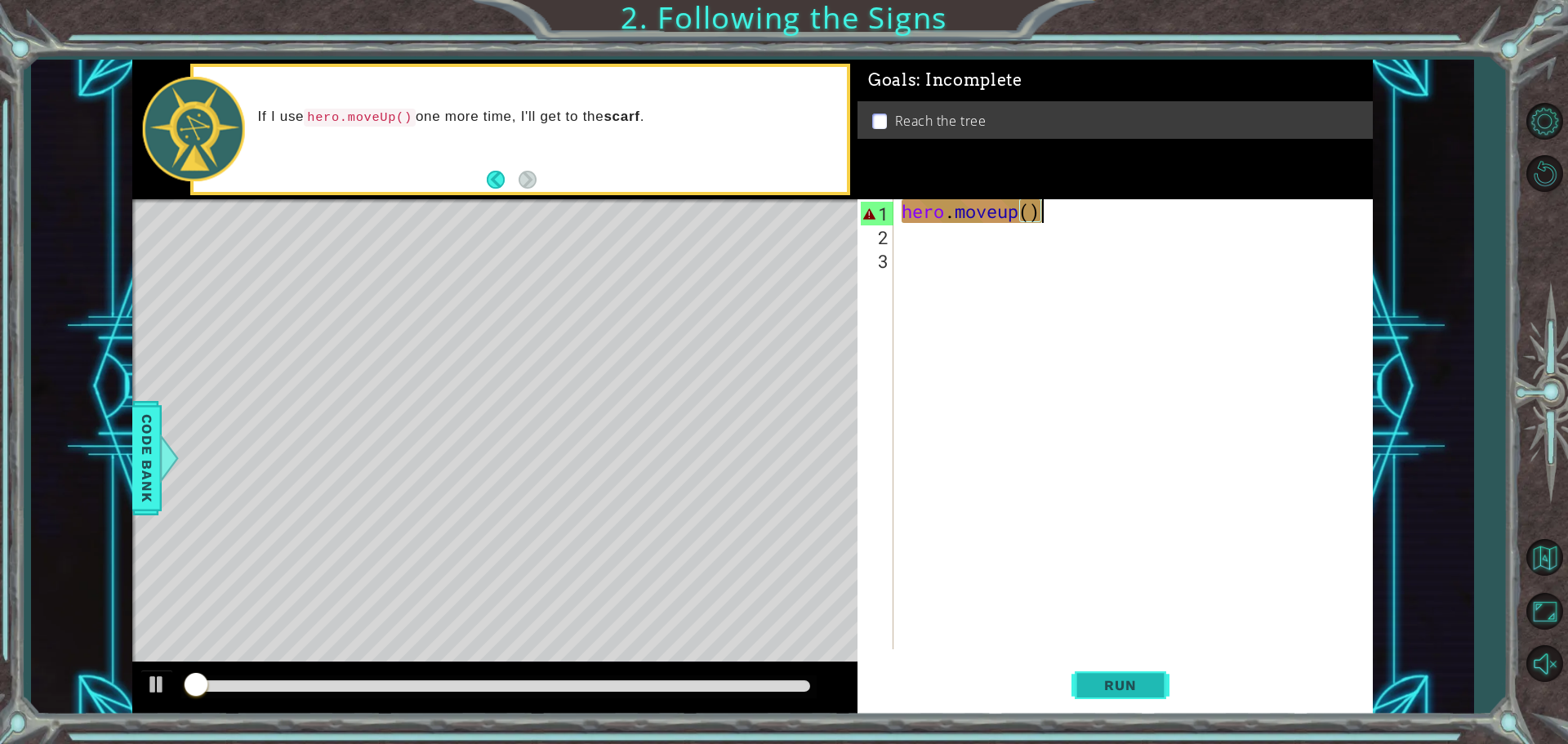
click at [1118, 686] on span "Run" at bounding box center [1120, 685] width 64 height 16
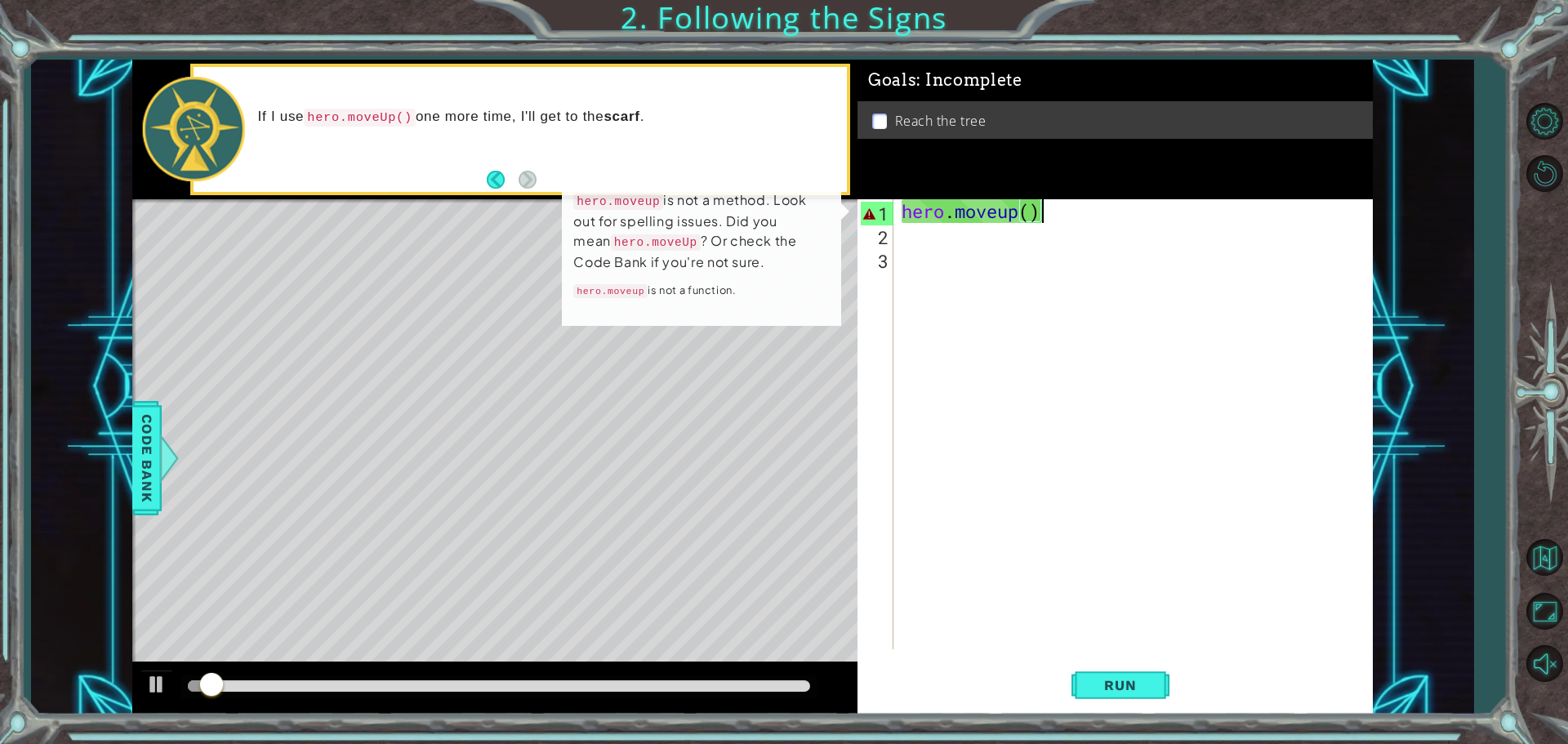
drag, startPoint x: 1068, startPoint y: 217, endPoint x: 865, endPoint y: 193, distance: 204.4
click at [874, 194] on div "Goals : Incomplete Reach the tree hero.moveup() 1 2 3 hero . moveup ( ) ההההההה…" at bounding box center [1115, 387] width 515 height 655
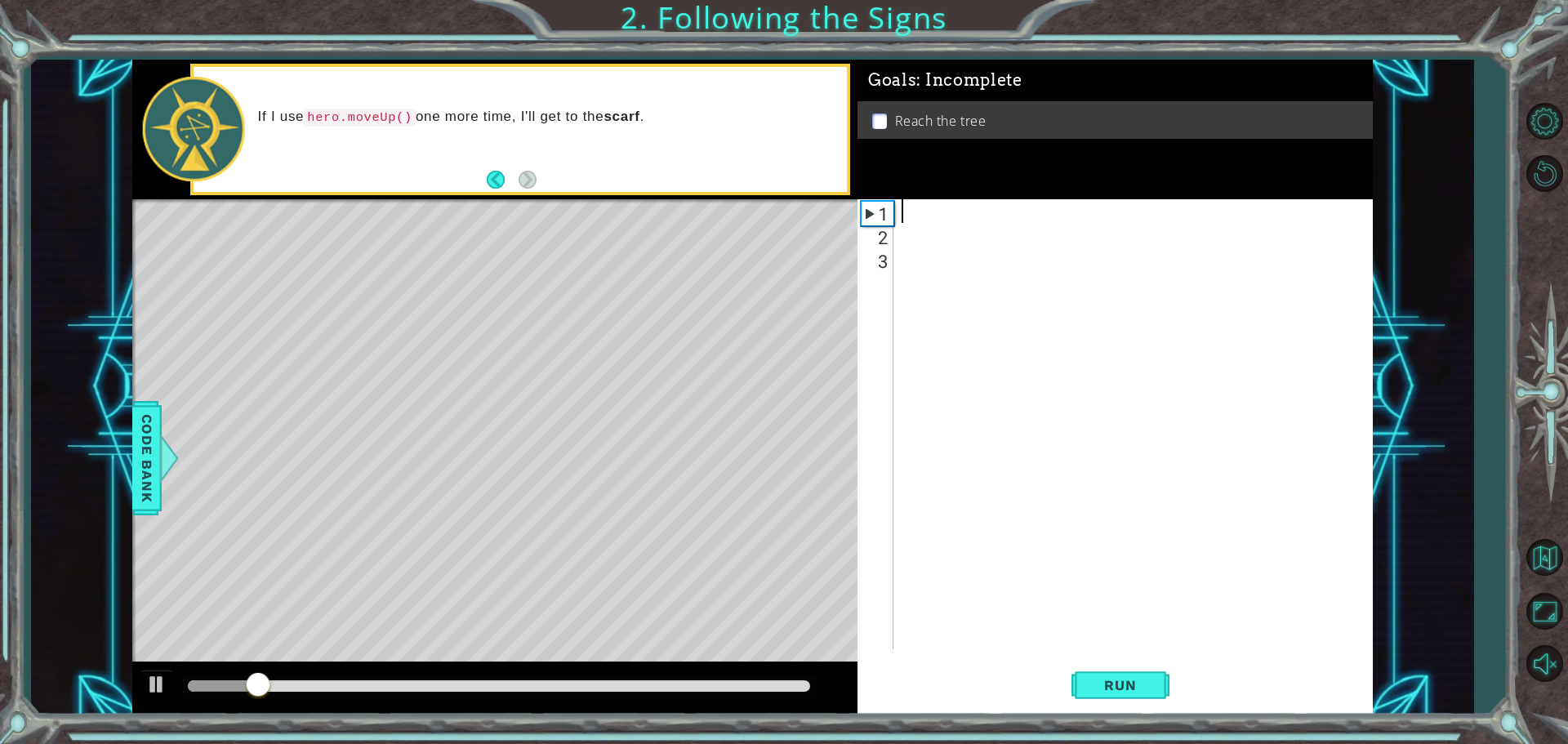
scroll to position [0, 0]
click at [959, 332] on div at bounding box center [1137, 447] width 478 height 497
click at [970, 221] on div at bounding box center [1137, 447] width 478 height 497
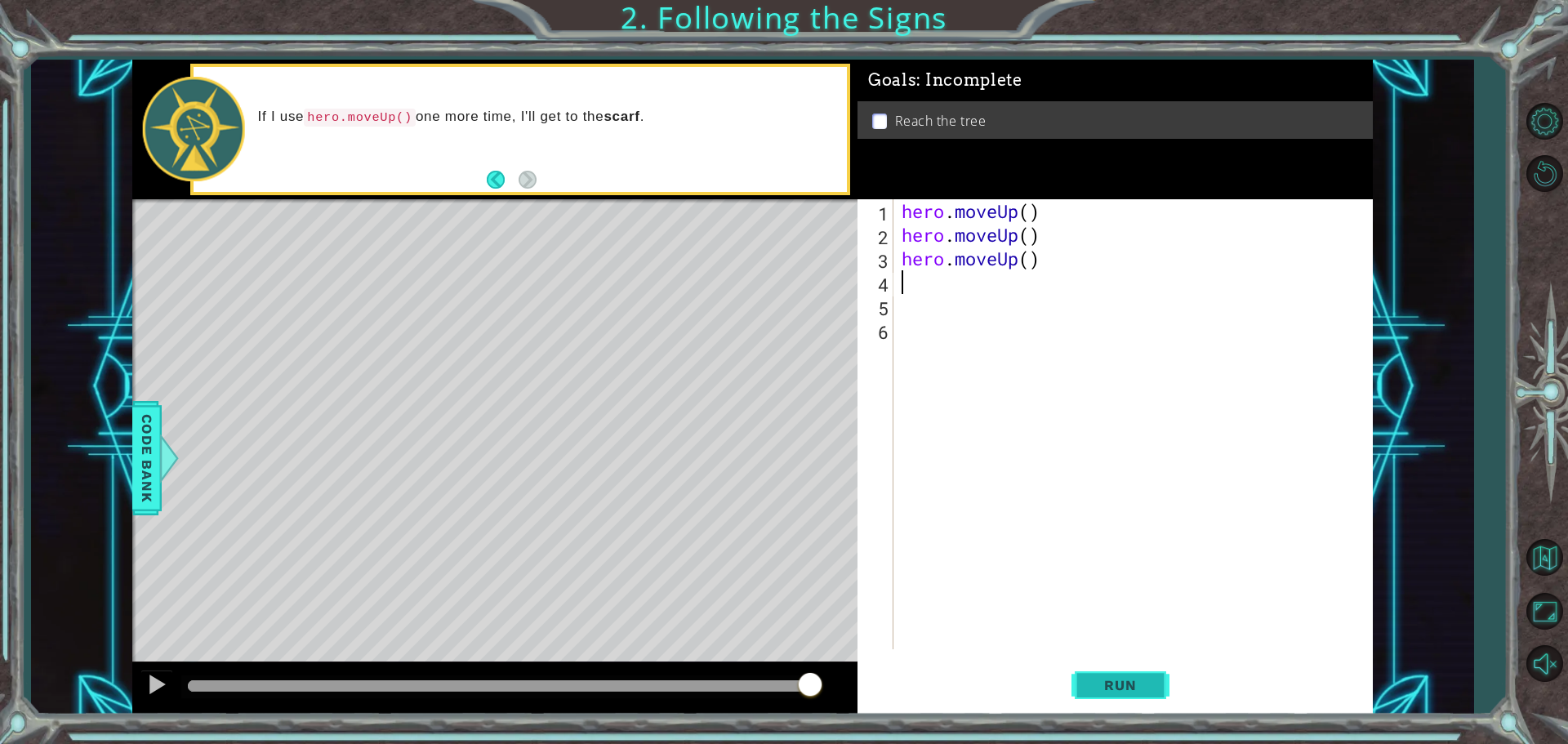
click at [1133, 690] on span "Run" at bounding box center [1120, 685] width 64 height 16
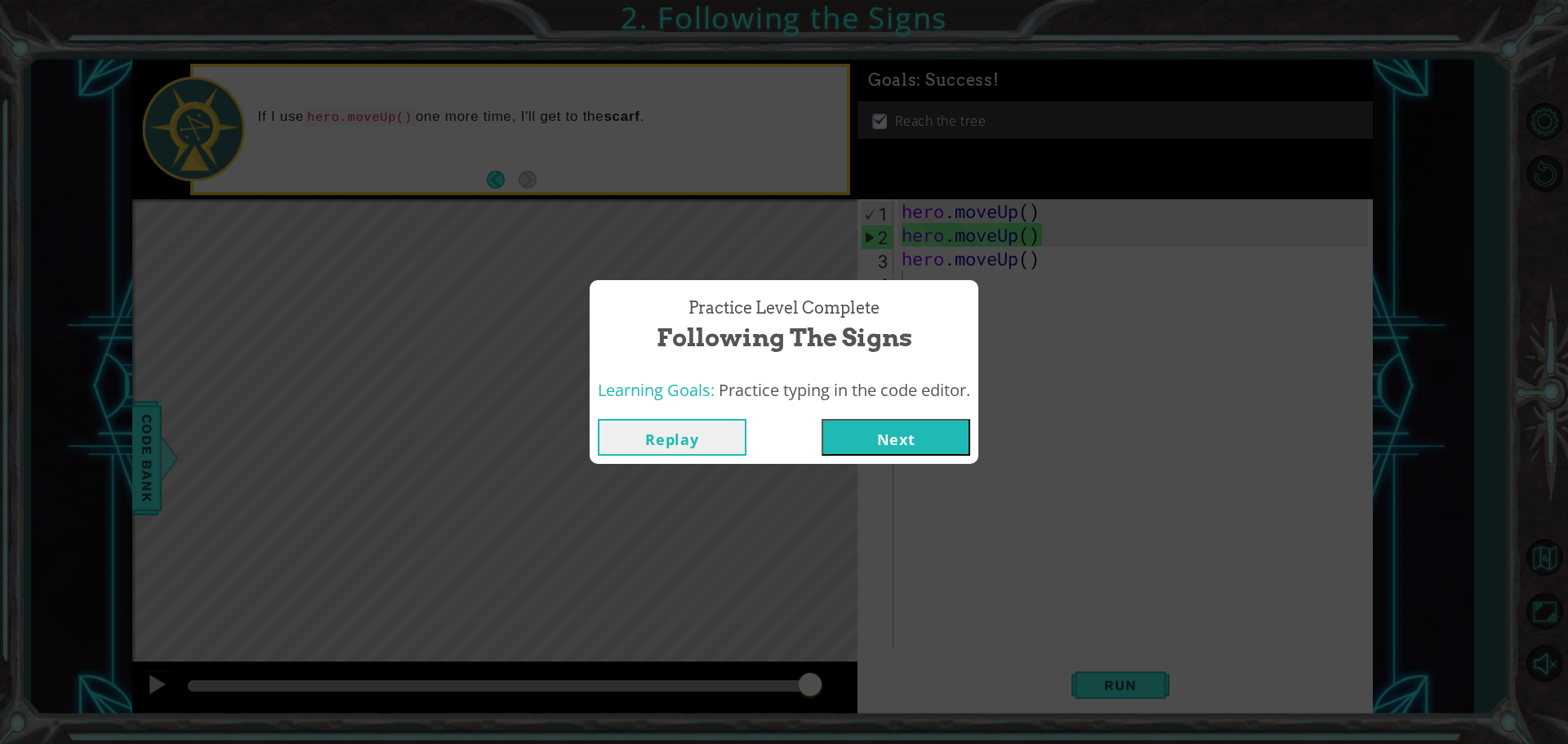
click at [904, 432] on button "Next" at bounding box center [895, 438] width 148 height 36
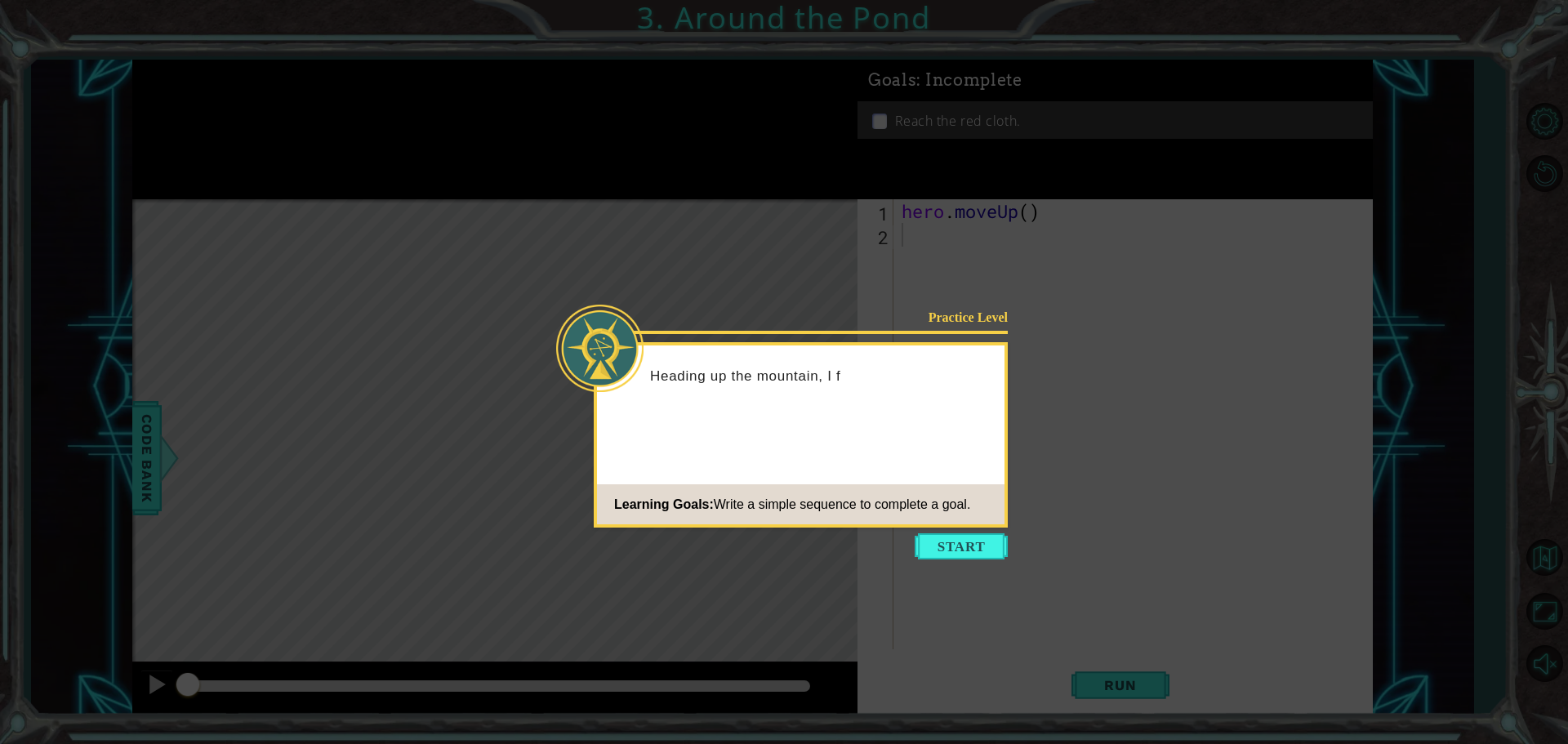
click at [941, 649] on icon at bounding box center [784, 372] width 1568 height 744
click at [953, 609] on icon at bounding box center [784, 372] width 1568 height 744
